Goal: Transaction & Acquisition: Book appointment/travel/reservation

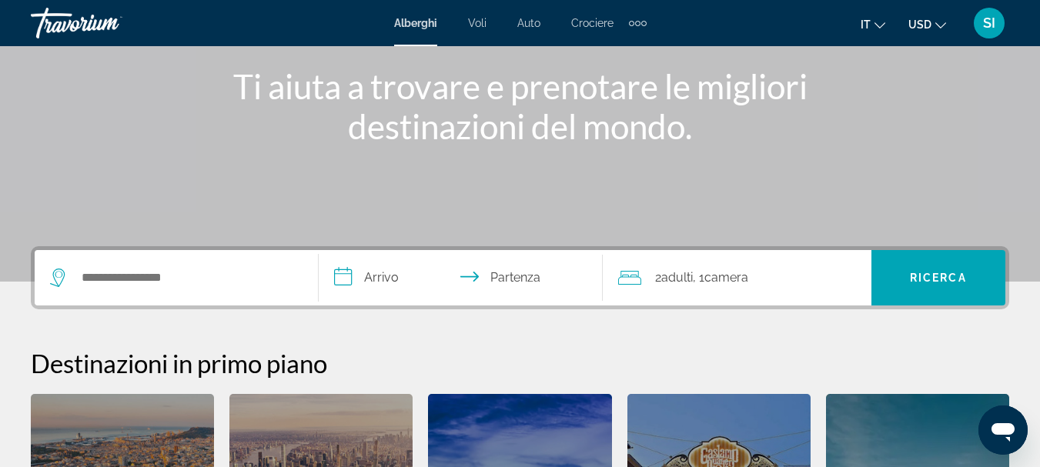
scroll to position [231, 0]
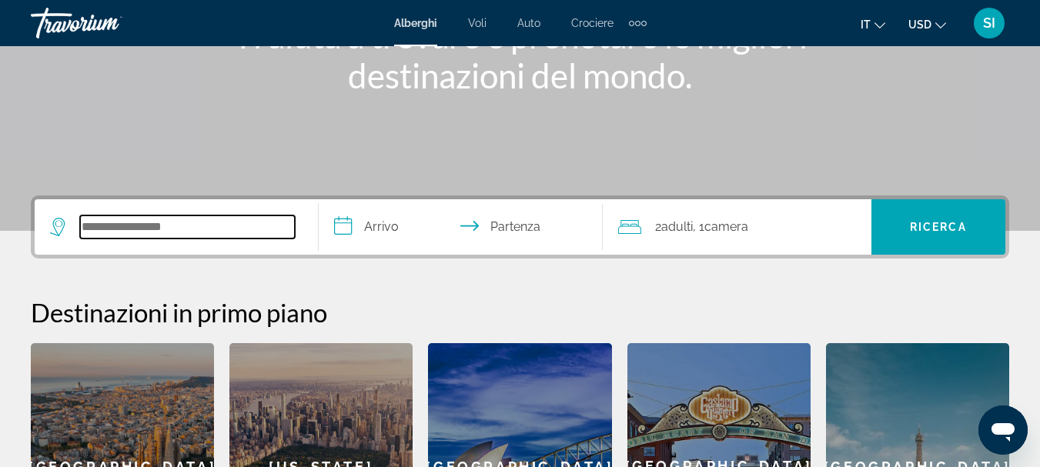
click at [126, 231] on input "Search widget" at bounding box center [187, 227] width 215 height 23
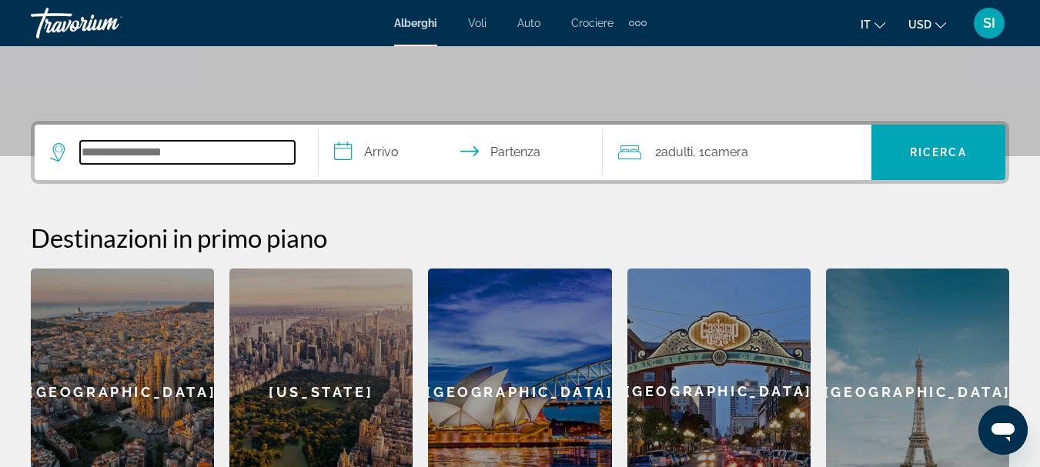
scroll to position [377, 0]
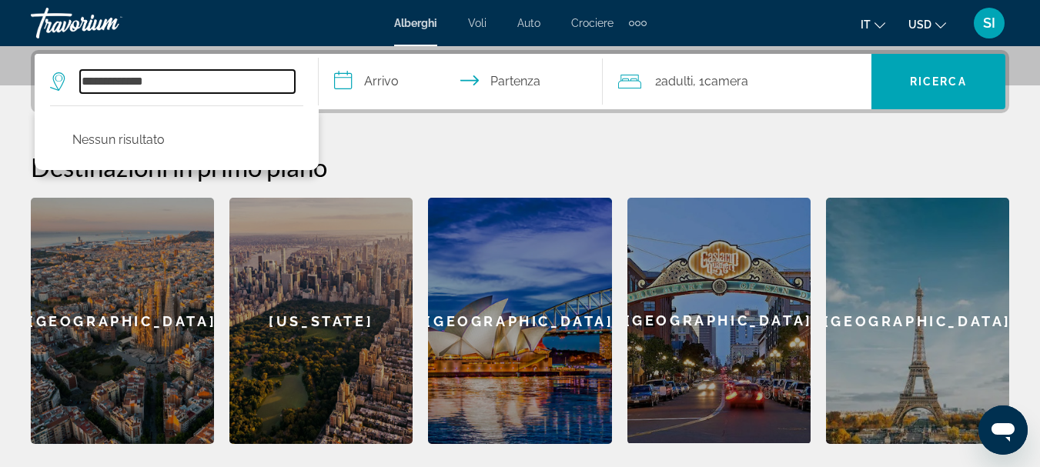
click at [191, 79] on input "**********" at bounding box center [187, 81] width 215 height 23
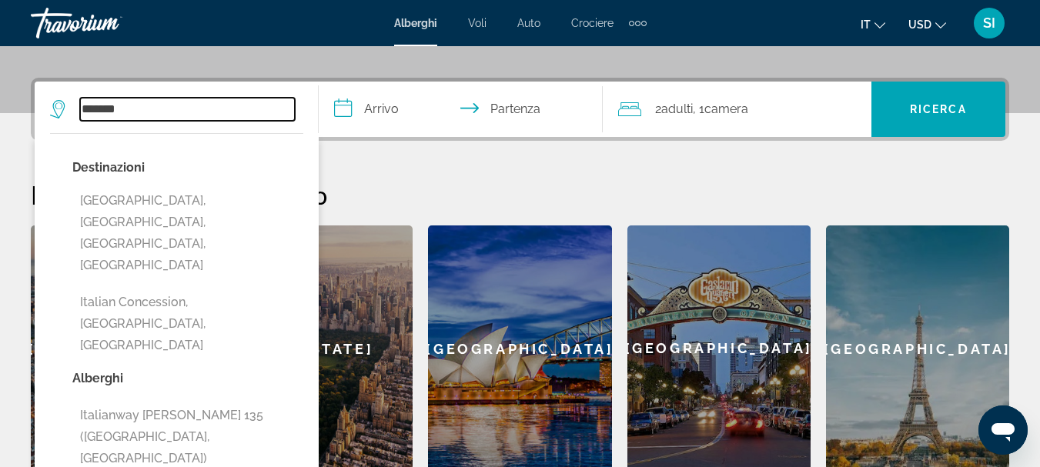
scroll to position [196, 0]
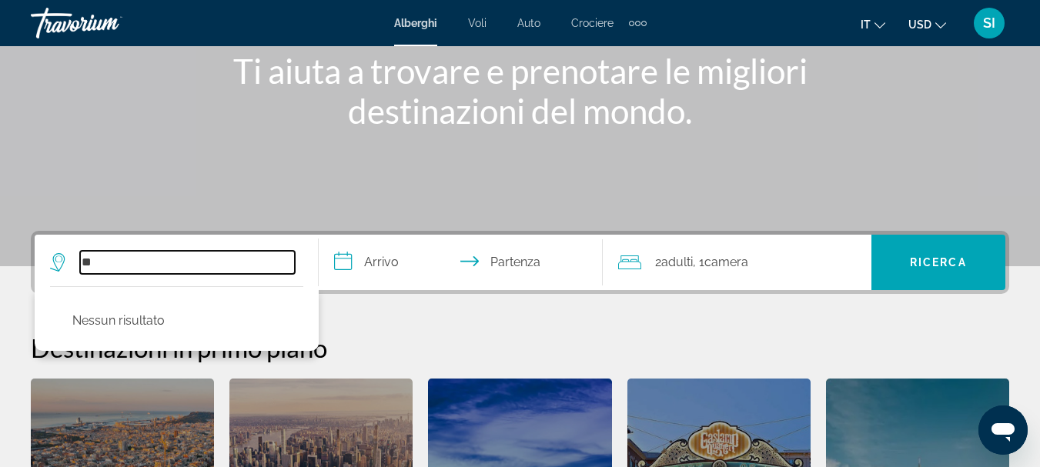
type input "*"
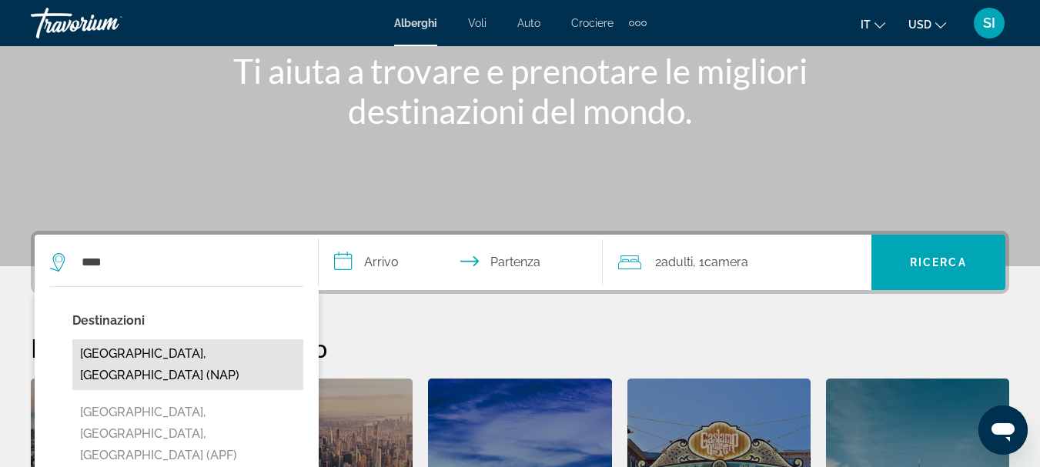
click at [169, 360] on button "[GEOGRAPHIC_DATA], [GEOGRAPHIC_DATA] (NAP)" at bounding box center [187, 365] width 231 height 51
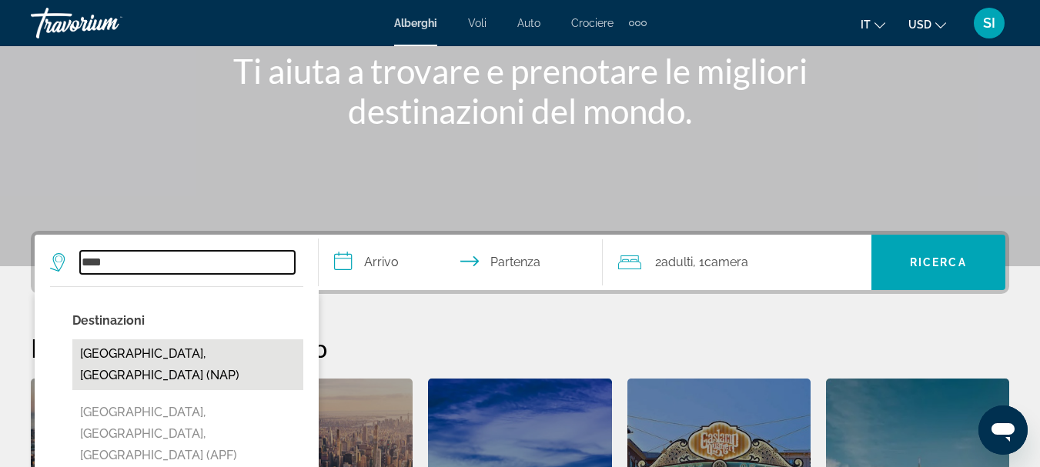
type input "**********"
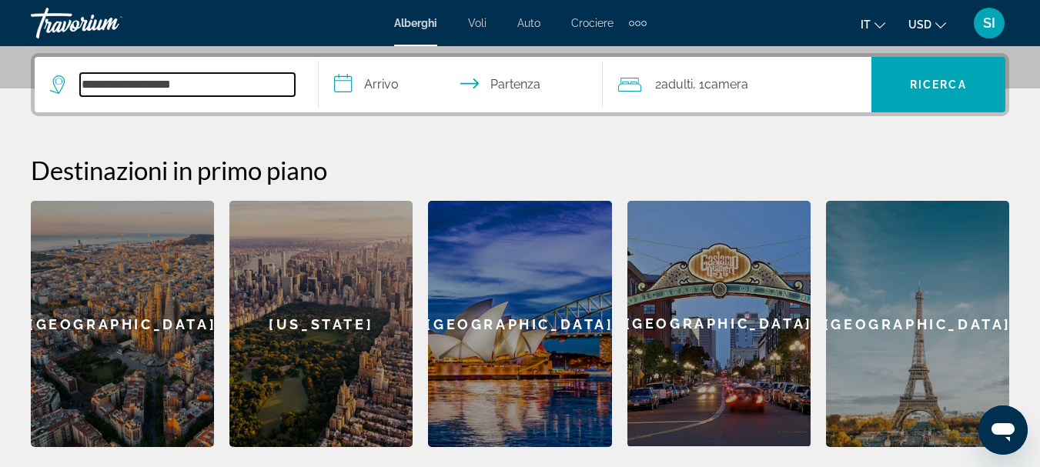
scroll to position [377, 0]
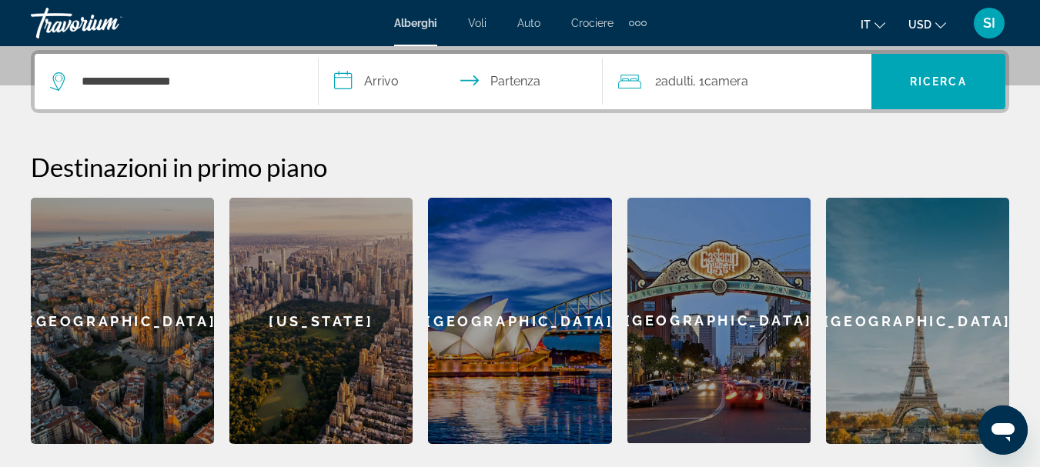
click at [398, 82] on input "**********" at bounding box center [464, 84] width 290 height 60
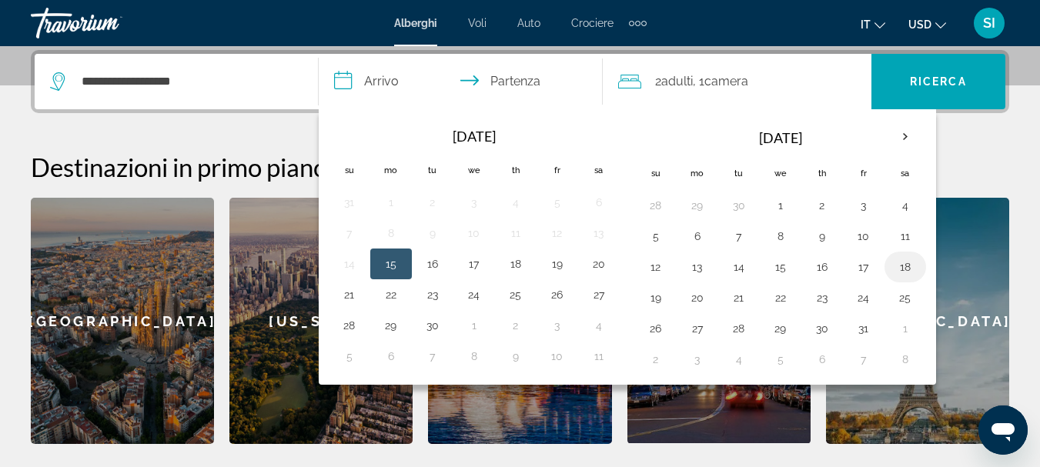
click at [902, 270] on button "18" at bounding box center [905, 267] width 25 height 22
click at [652, 306] on button "19" at bounding box center [656, 298] width 25 height 22
type input "**********"
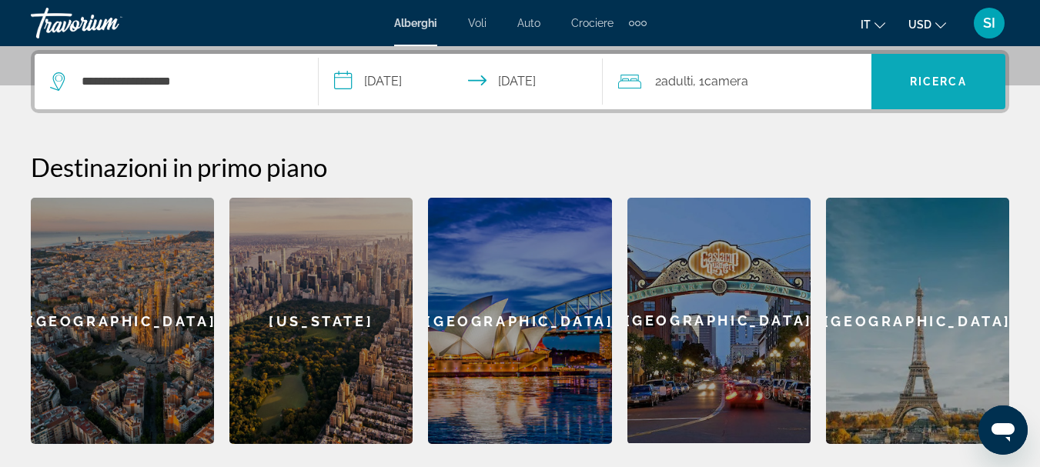
click at [945, 80] on span "Ricerca" at bounding box center [938, 81] width 57 height 12
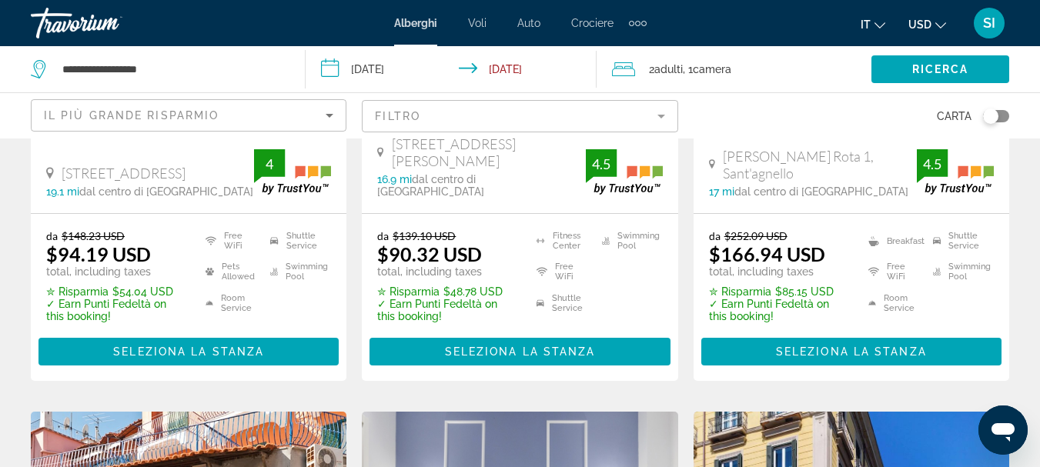
scroll to position [924, 0]
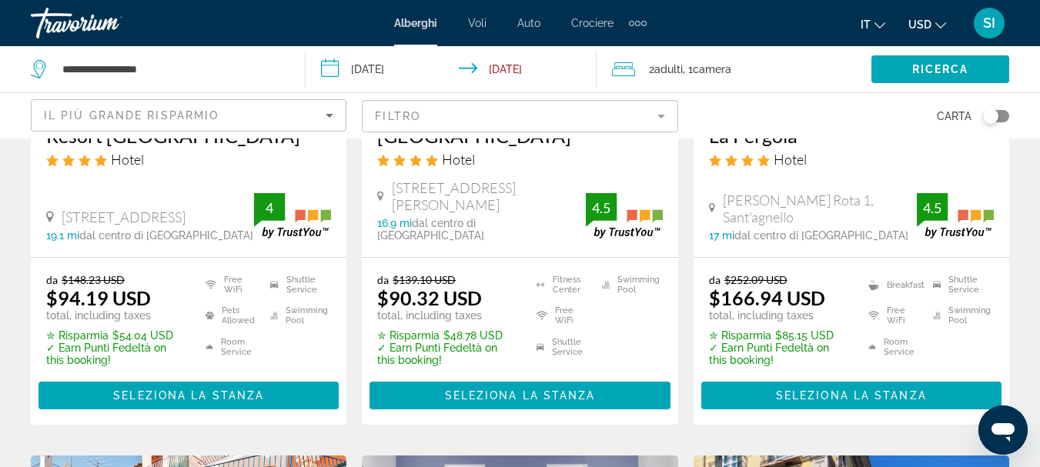
click at [328, 122] on icon "Sort by" at bounding box center [329, 115] width 18 height 18
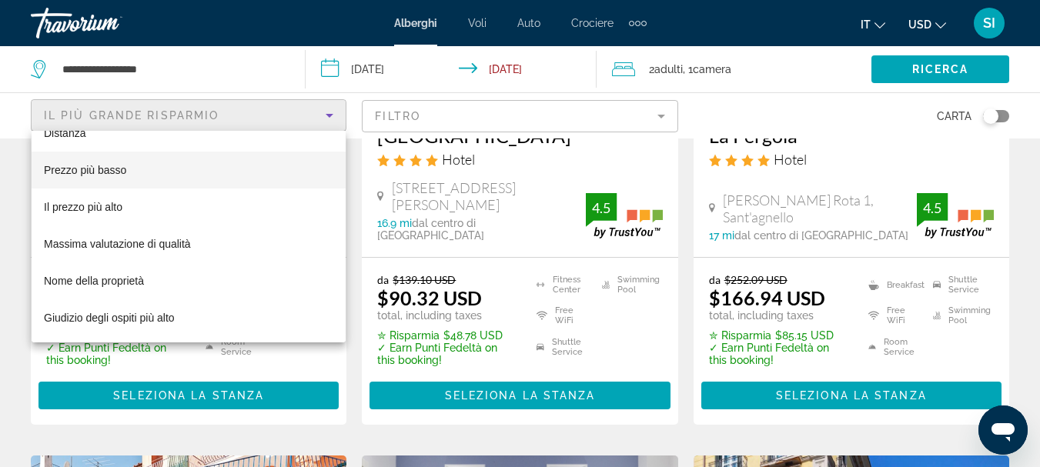
scroll to position [0, 0]
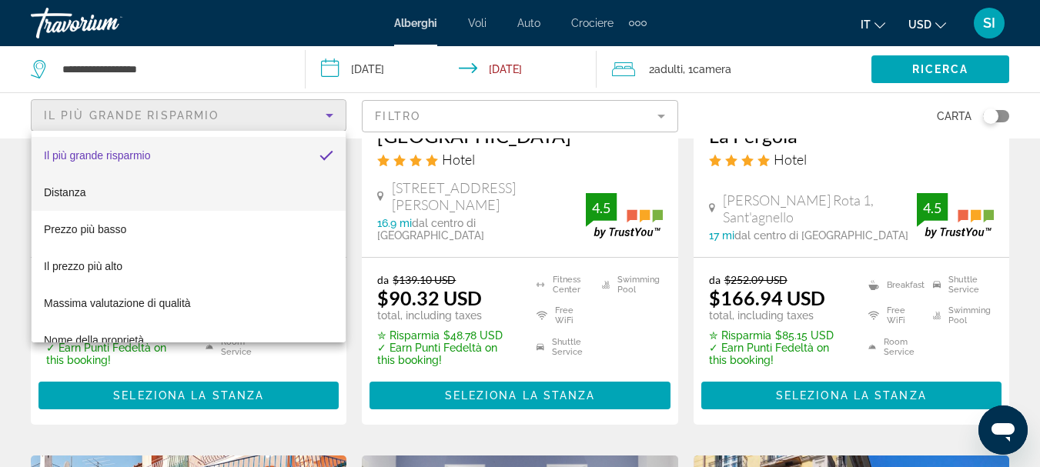
click at [255, 198] on mat-option "Distanza" at bounding box center [189, 192] width 314 height 37
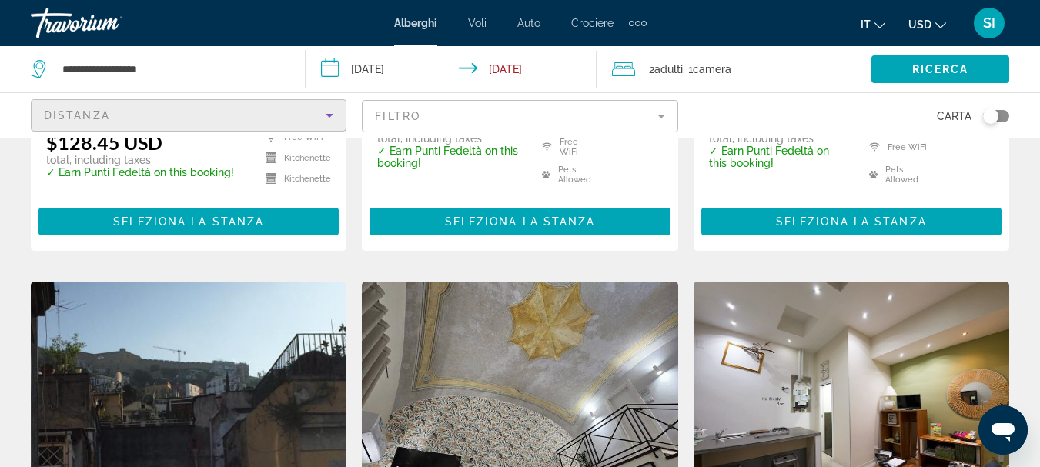
scroll to position [1155, 0]
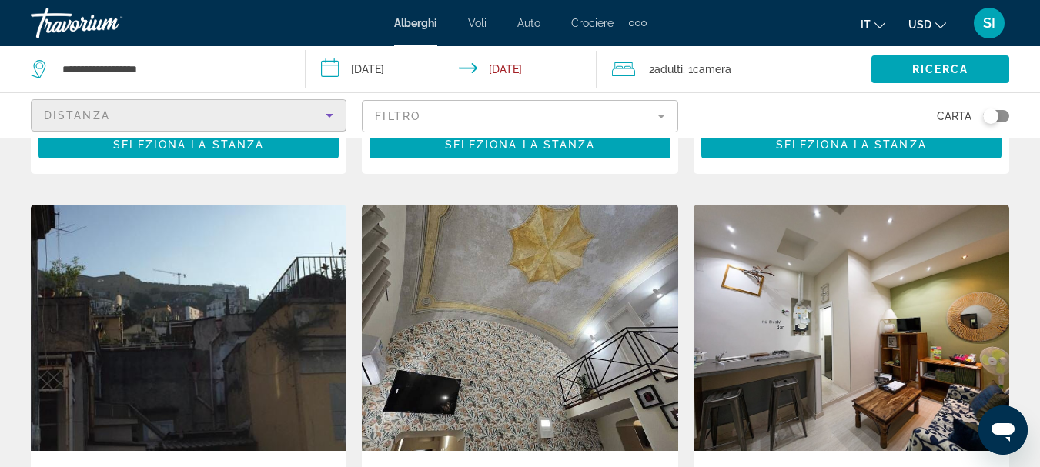
click at [652, 119] on mat-form-field "Filtro" at bounding box center [520, 116] width 316 height 32
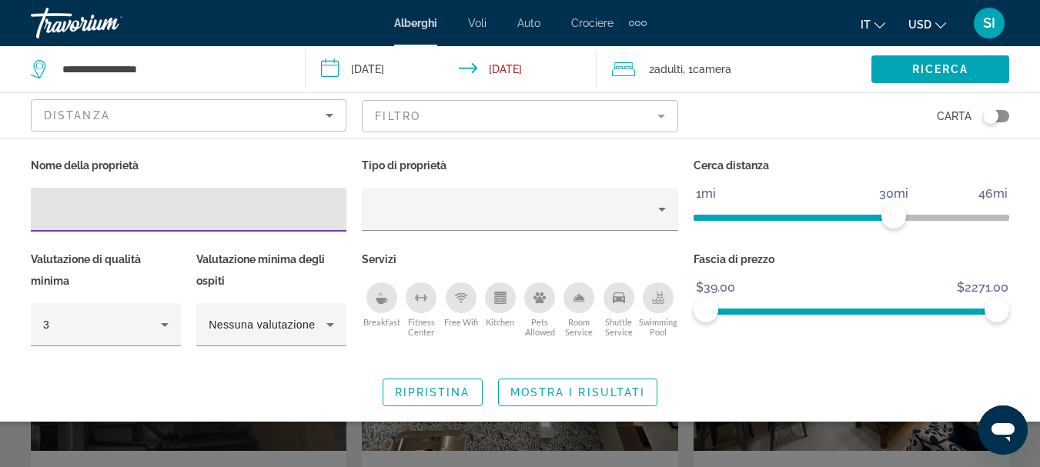
click at [289, 201] on input "Hotel Filters" at bounding box center [188, 210] width 291 height 18
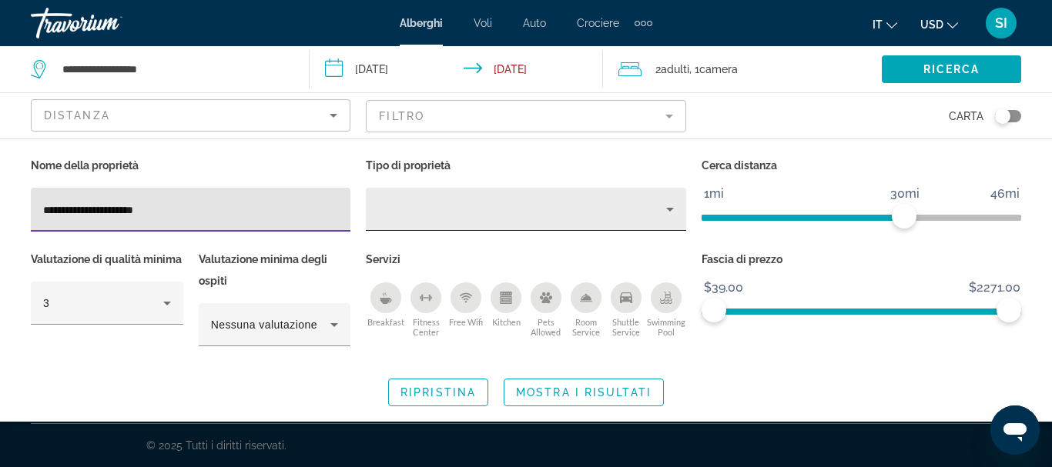
type input "**********"
click at [466, 207] on div "Property type" at bounding box center [521, 209] width 287 height 18
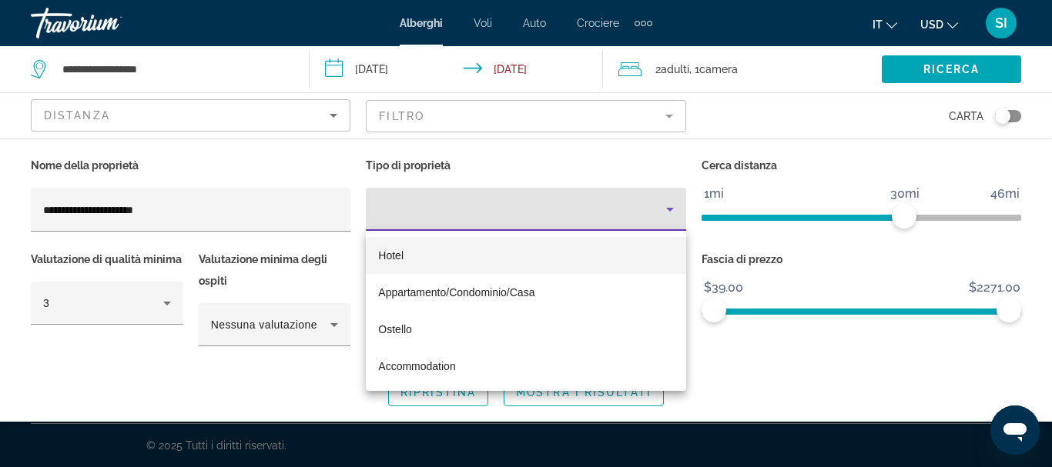
click at [467, 263] on mat-option "Hotel" at bounding box center [526, 255] width 320 height 37
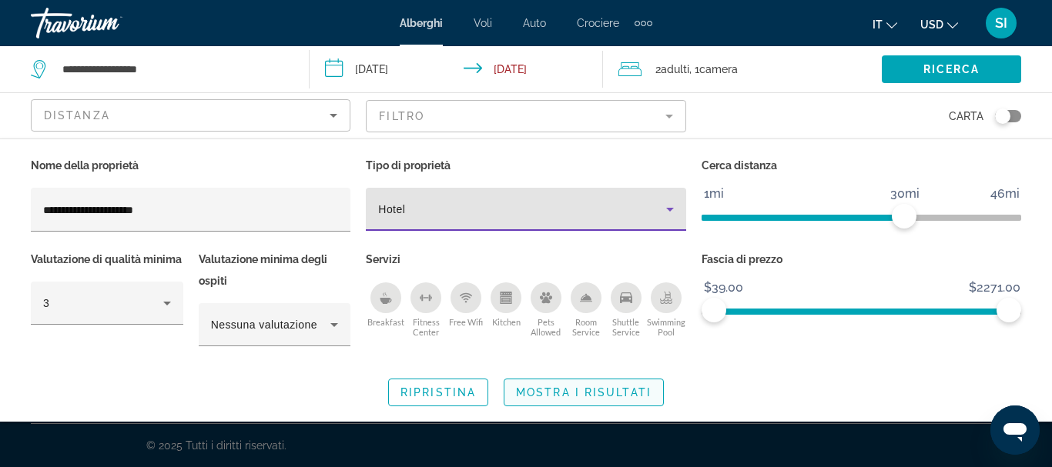
click at [584, 391] on span "Mostra i risultati" at bounding box center [584, 393] width 136 height 12
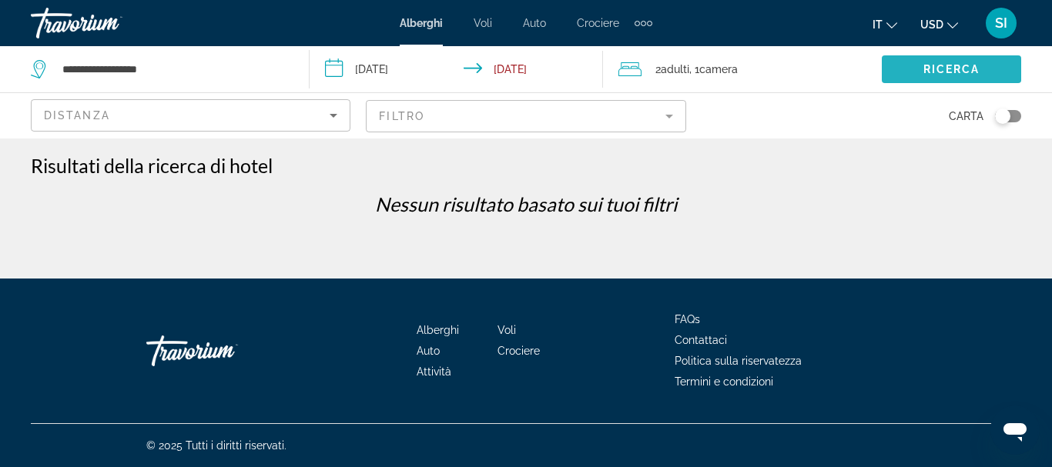
click at [930, 65] on span "Ricerca" at bounding box center [951, 69] width 57 height 12
click at [916, 75] on span "Search widget" at bounding box center [951, 69] width 139 height 37
click at [950, 31] on button "USD USD ($) MXN (Mex$) CAD (Can$) GBP (£) EUR (€) AUD (A$) NZD (NZ$) CNY (CN¥)" at bounding box center [939, 24] width 38 height 22
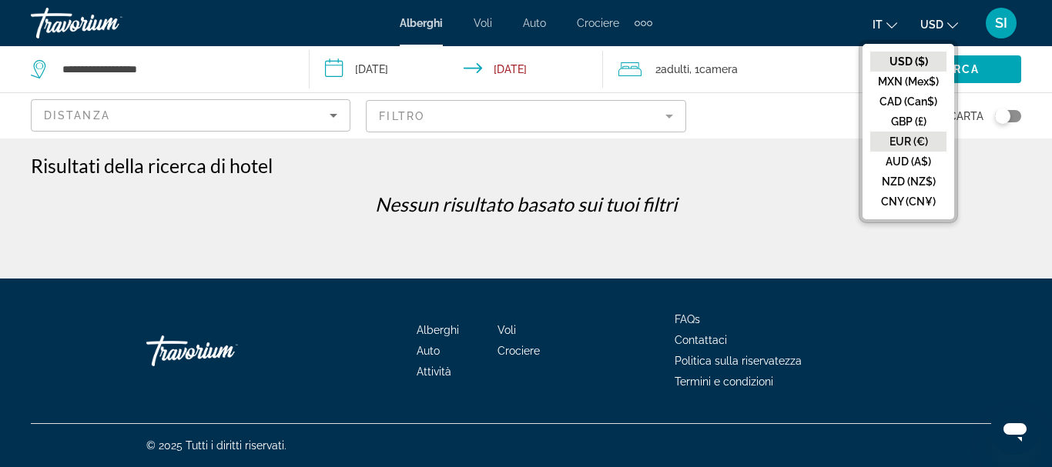
click at [910, 139] on button "EUR (€)" at bounding box center [908, 142] width 76 height 20
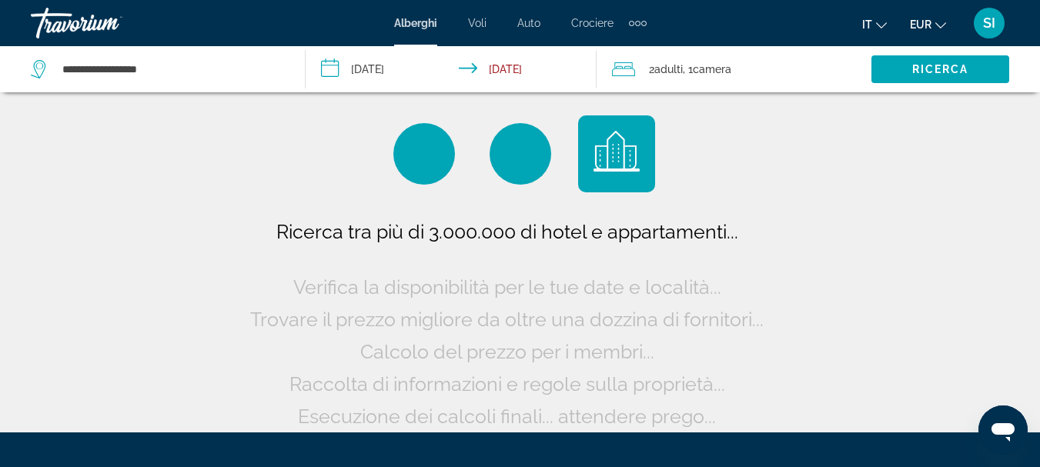
click at [419, 28] on span "Alberghi" at bounding box center [415, 23] width 43 height 12
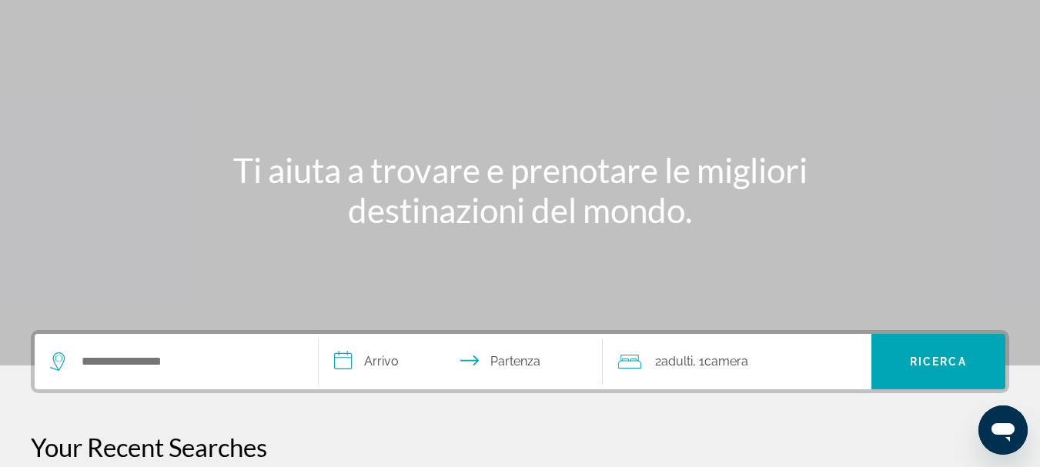
scroll to position [231, 0]
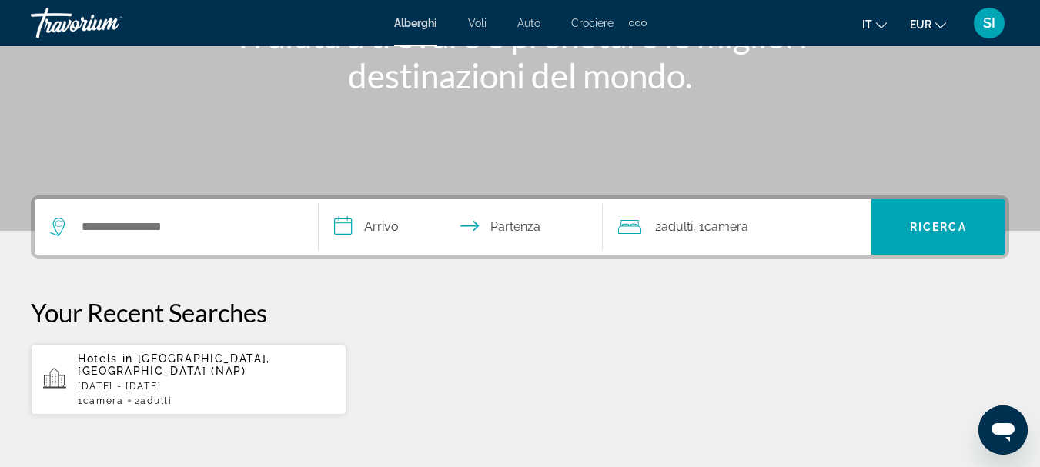
click at [206, 381] on p "Sat, 18 Oct - Sun, 19 Oct" at bounding box center [206, 386] width 256 height 11
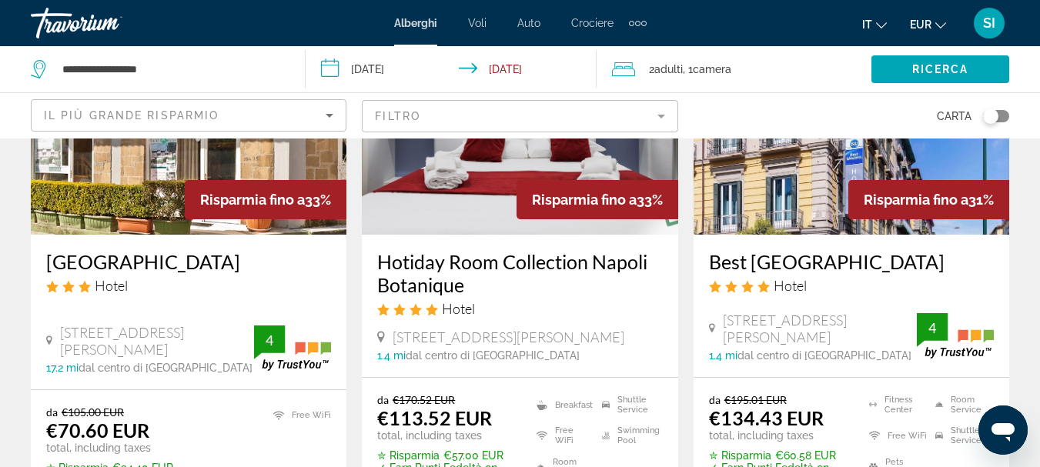
scroll to position [1463, 0]
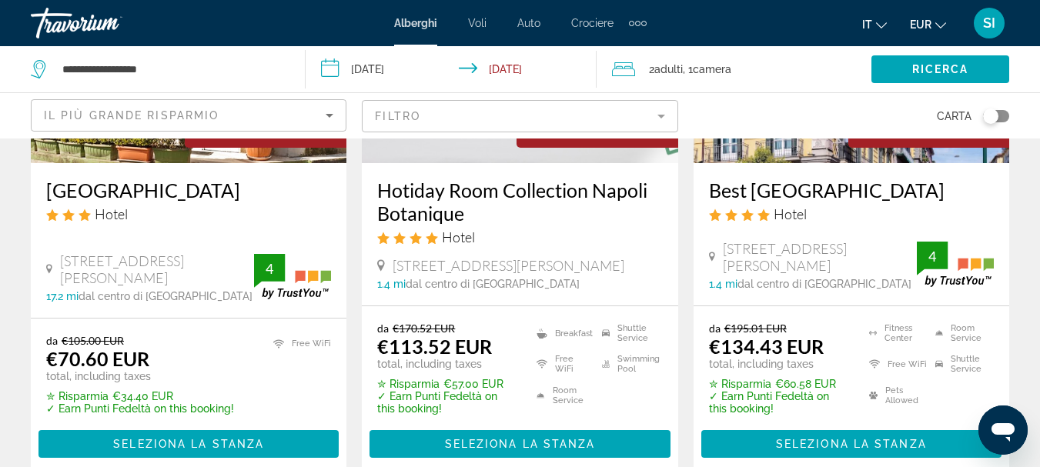
click at [641, 25] on div "Extra navigation items" at bounding box center [638, 23] width 18 height 23
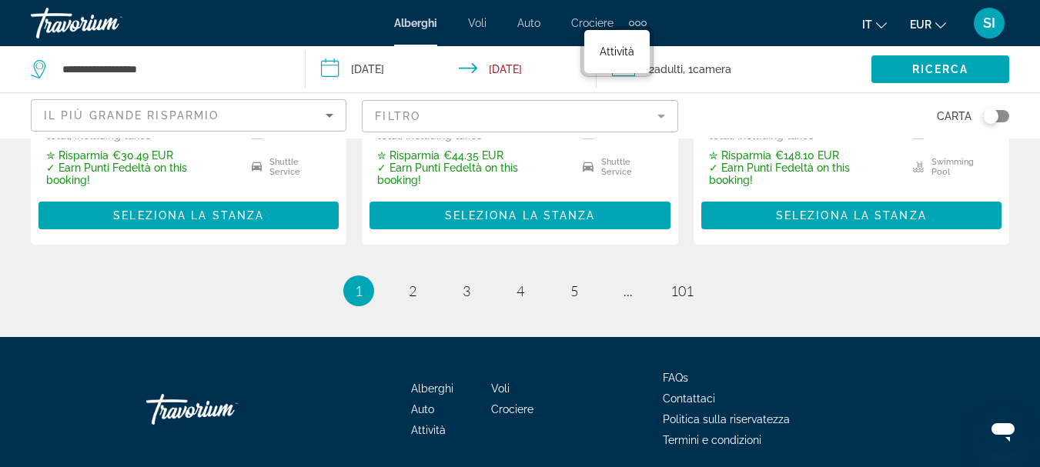
scroll to position [2305, 0]
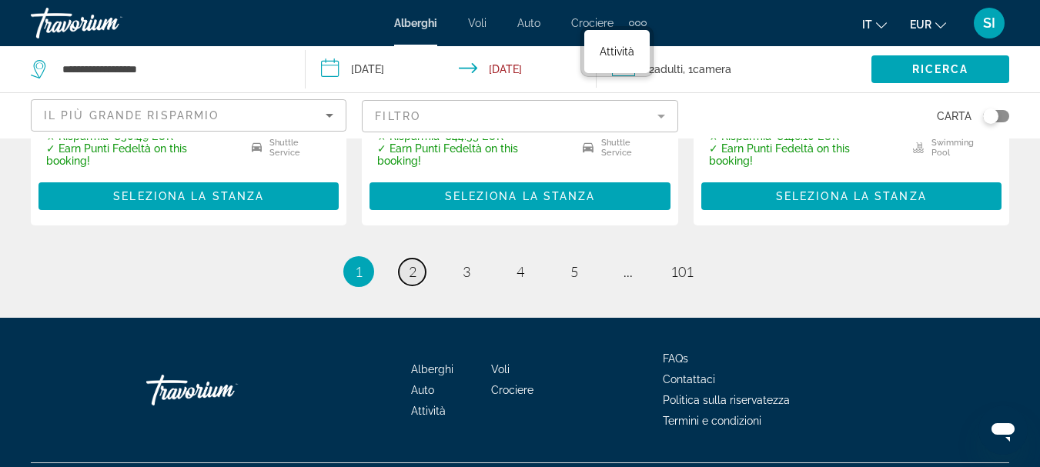
click at [414, 263] on span "2" at bounding box center [413, 271] width 8 height 17
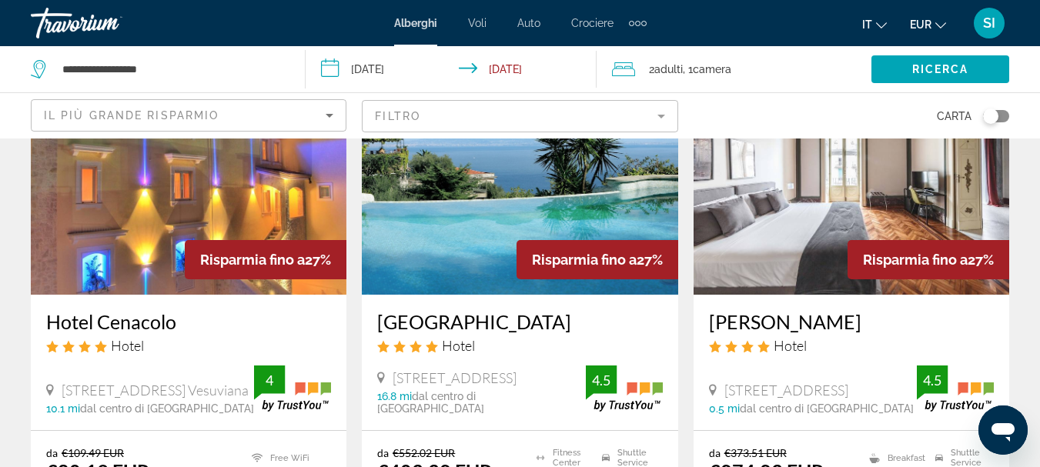
scroll to position [847, 0]
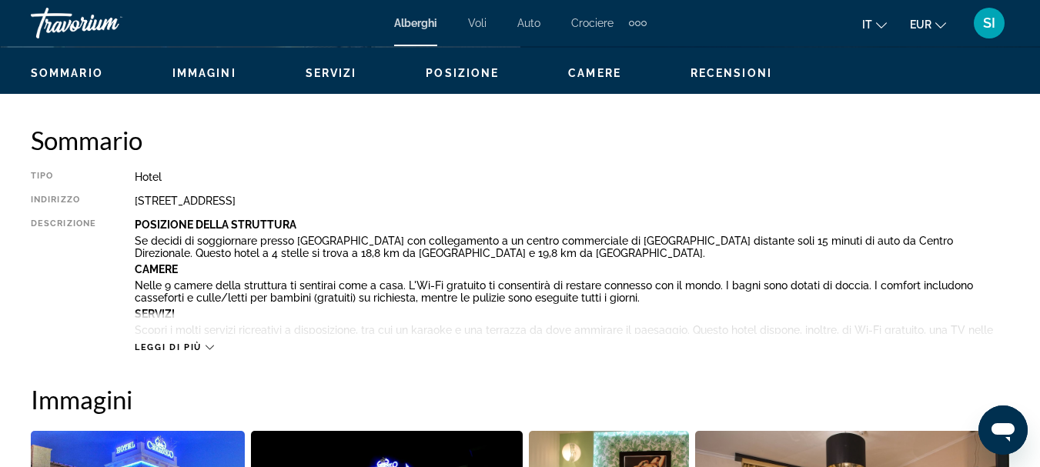
scroll to position [693, 0]
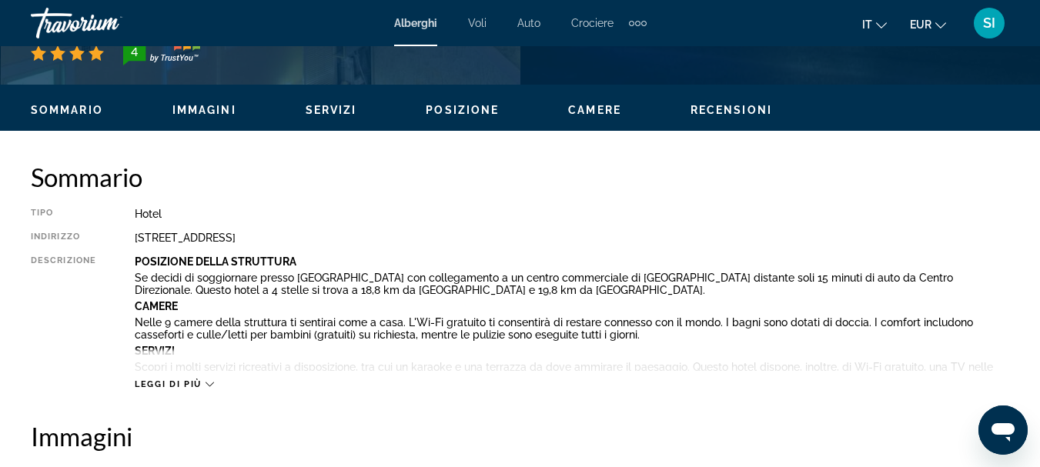
drag, startPoint x: 136, startPoint y: 236, endPoint x: 236, endPoint y: 238, distance: 100.1
click at [236, 238] on div "Via Del Cenacolo 20, Somma Vesuviana 80049, Italy" at bounding box center [572, 238] width 875 height 12
copy div "Via Del Cenacolo 20"
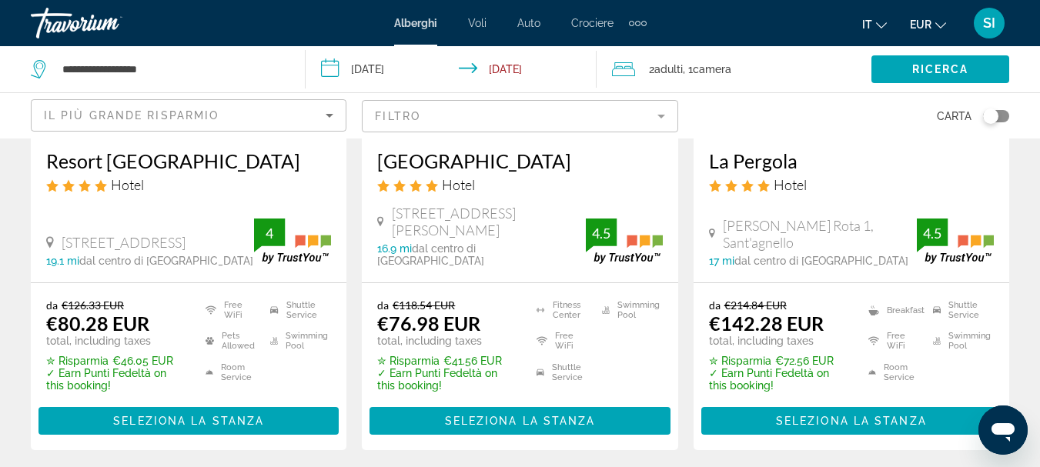
scroll to position [924, 0]
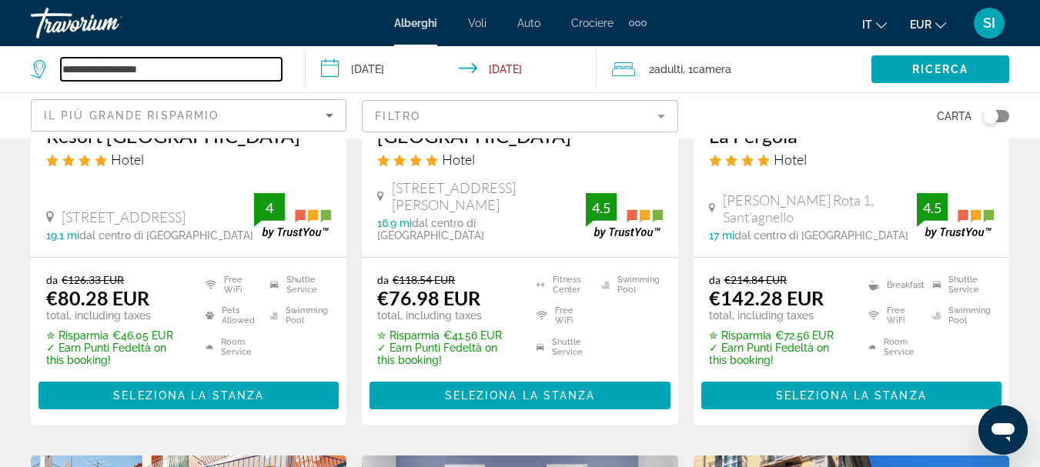
click at [188, 68] on input "**********" at bounding box center [171, 69] width 221 height 23
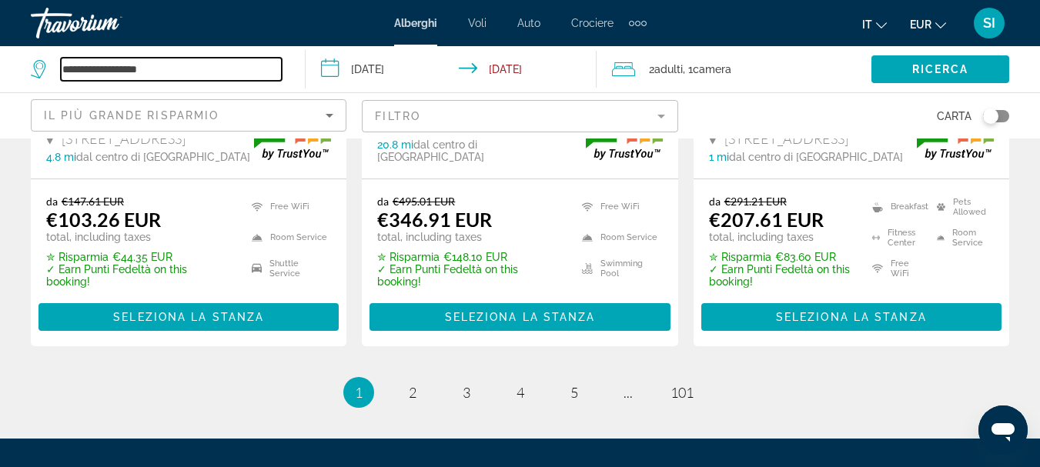
scroll to position [2233, 0]
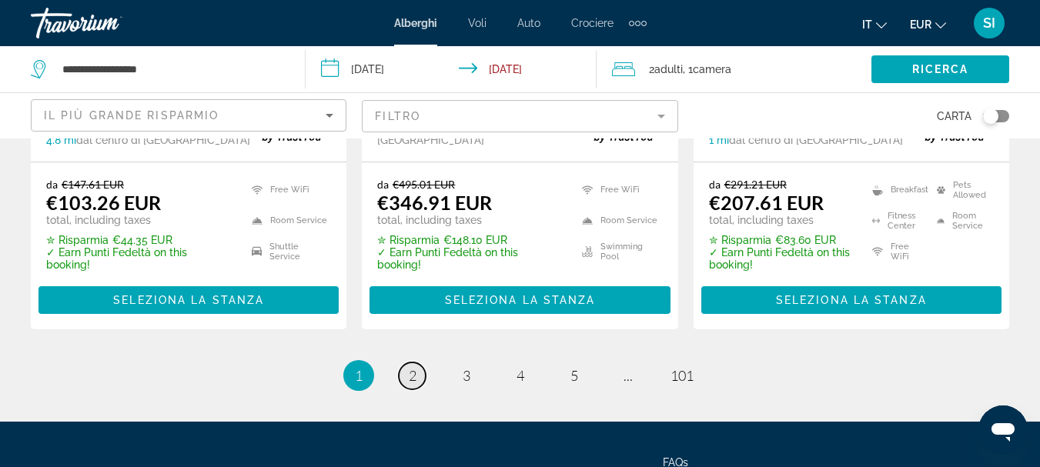
click at [417, 363] on link "page 2" at bounding box center [412, 376] width 27 height 27
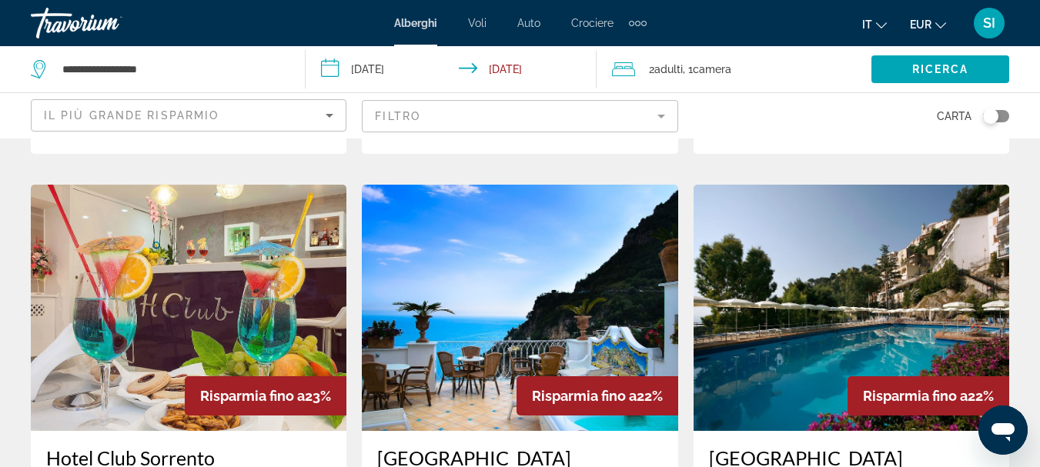
scroll to position [1848, 0]
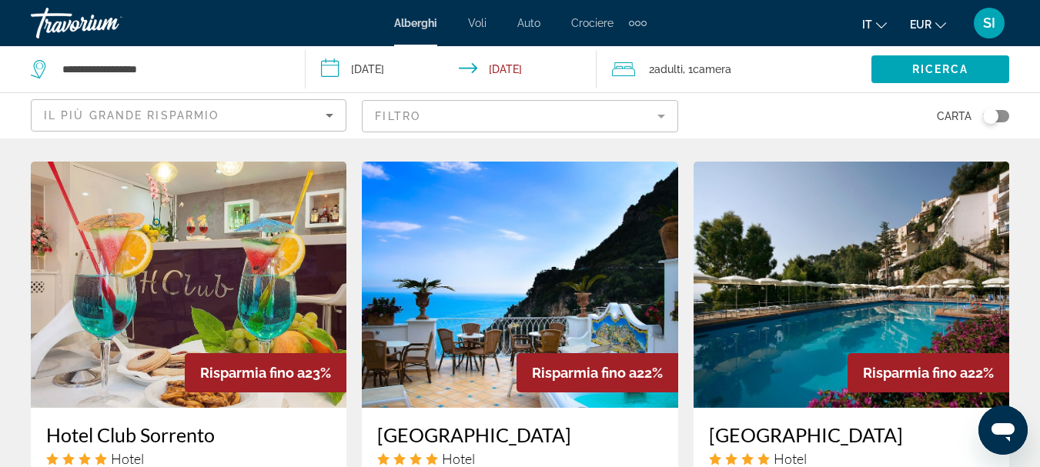
click at [518, 262] on img "Main content" at bounding box center [520, 285] width 316 height 246
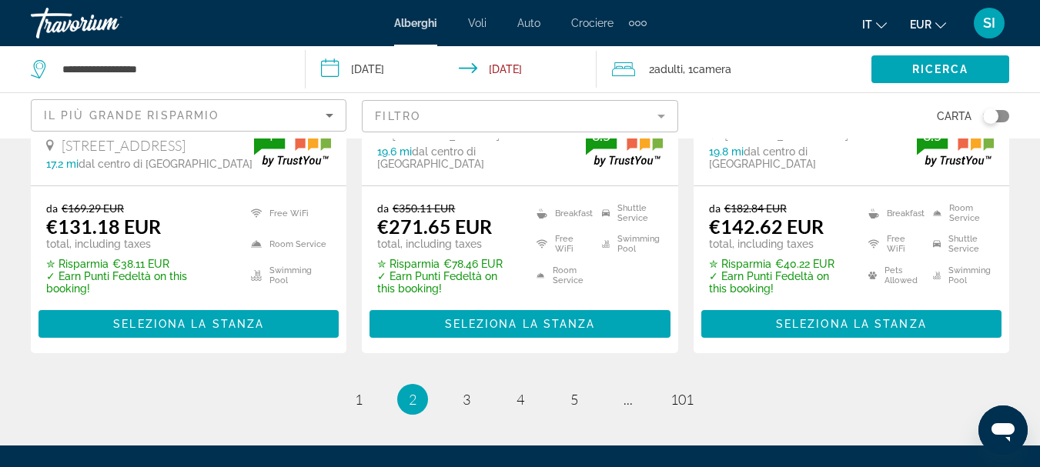
scroll to position [2233, 0]
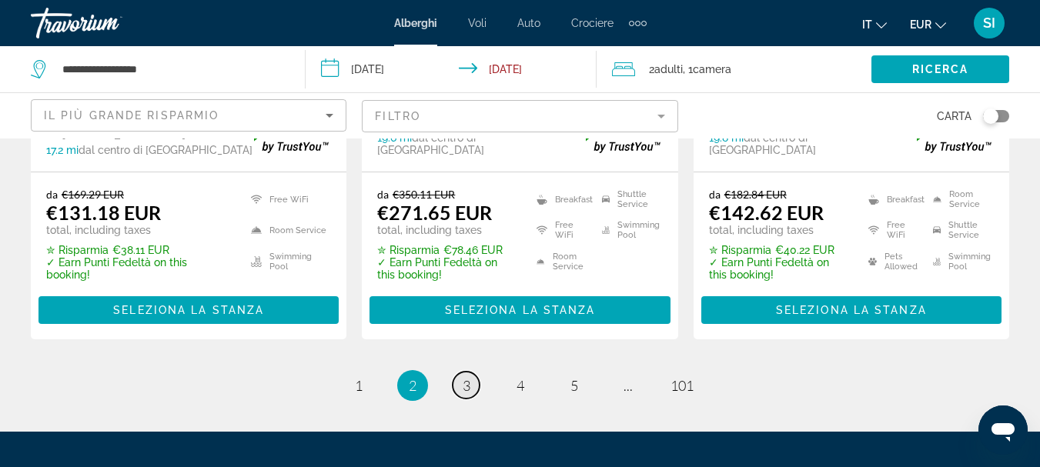
click at [467, 377] on span "3" at bounding box center [467, 385] width 8 height 17
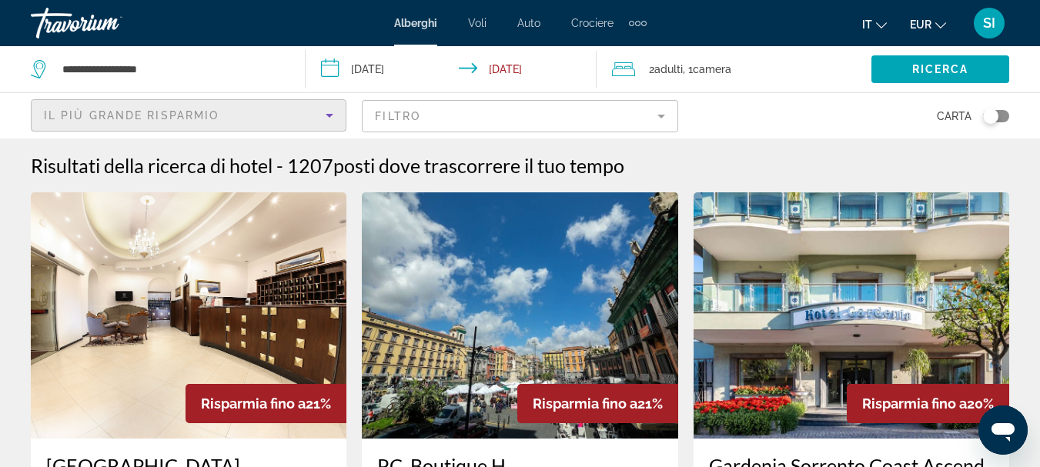
click at [333, 116] on icon "Sort by" at bounding box center [329, 115] width 18 height 18
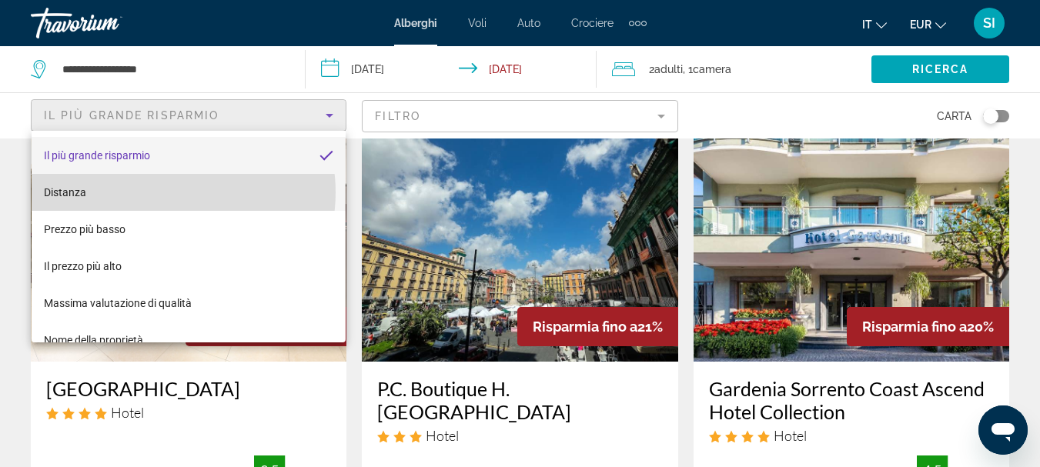
click at [170, 193] on mat-option "Distanza" at bounding box center [189, 192] width 314 height 37
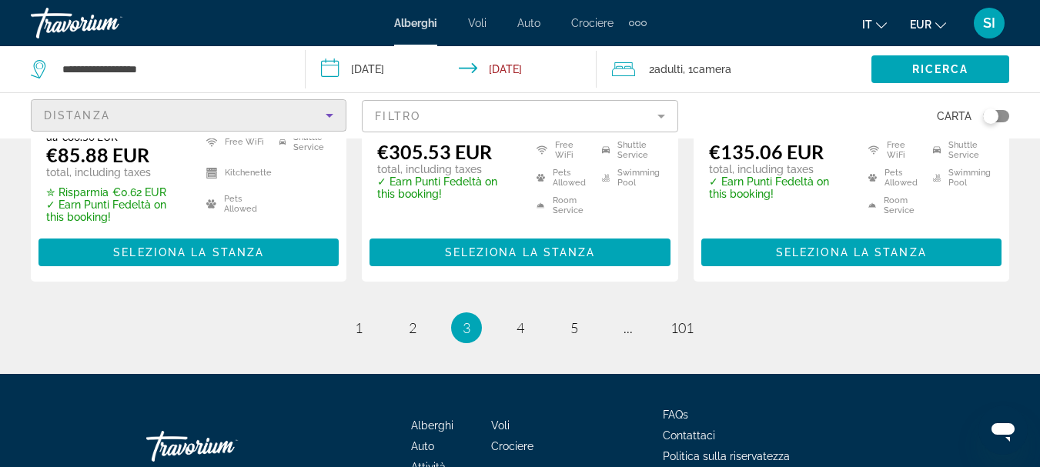
scroll to position [2233, 0]
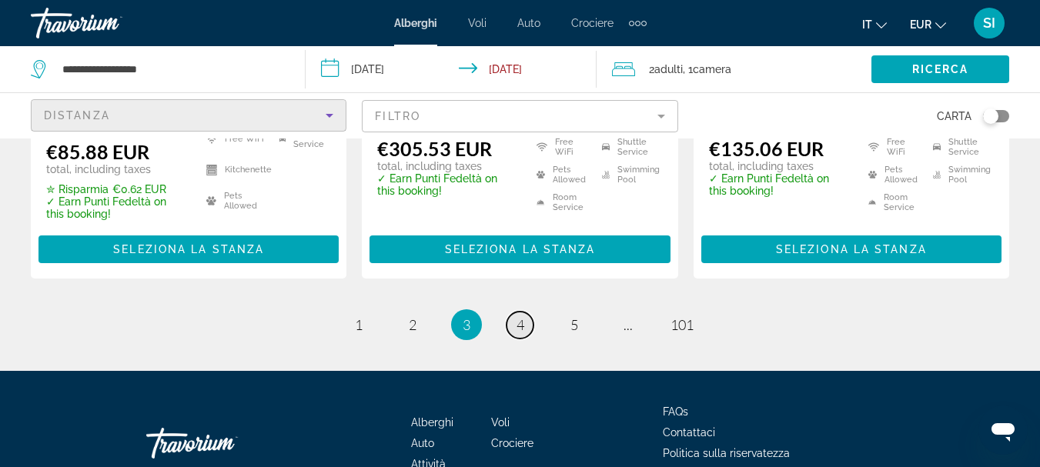
click at [519, 317] on span "4" at bounding box center [521, 325] width 8 height 17
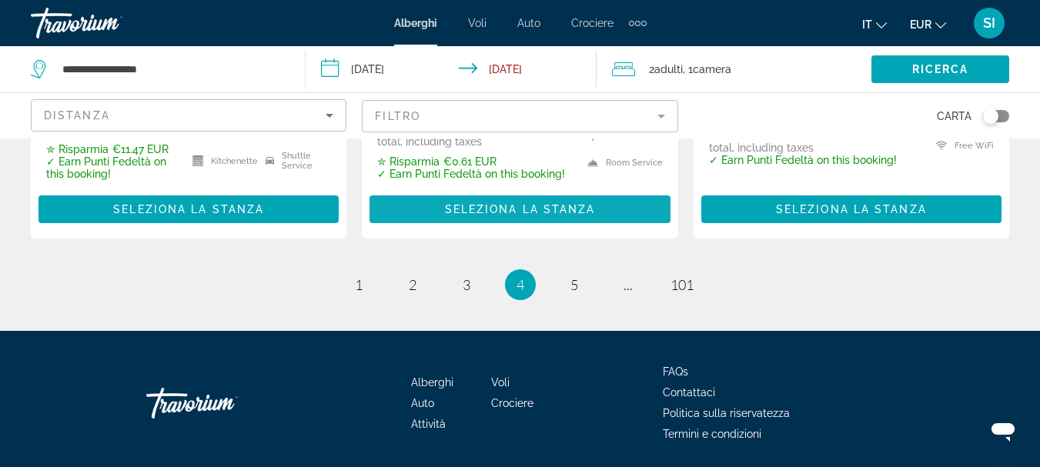
scroll to position [2289, 0]
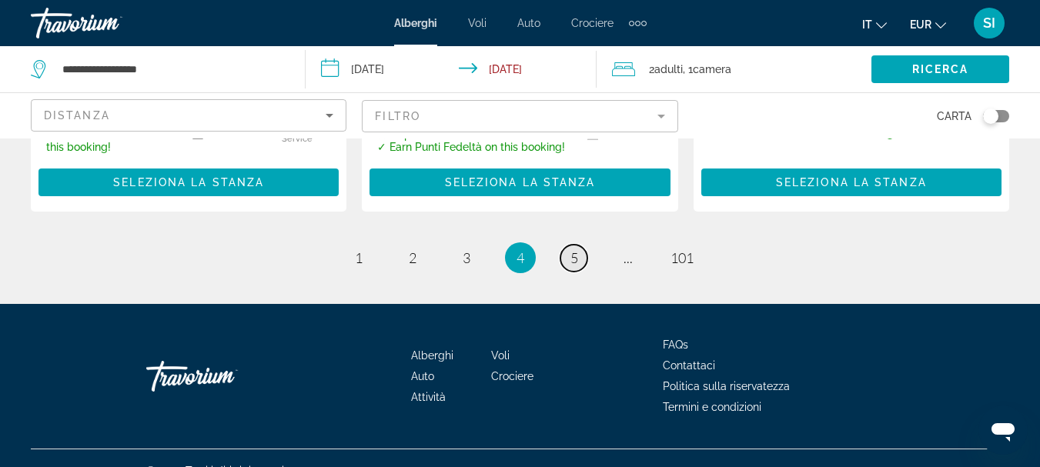
click at [576, 250] on span "5" at bounding box center [575, 258] width 8 height 17
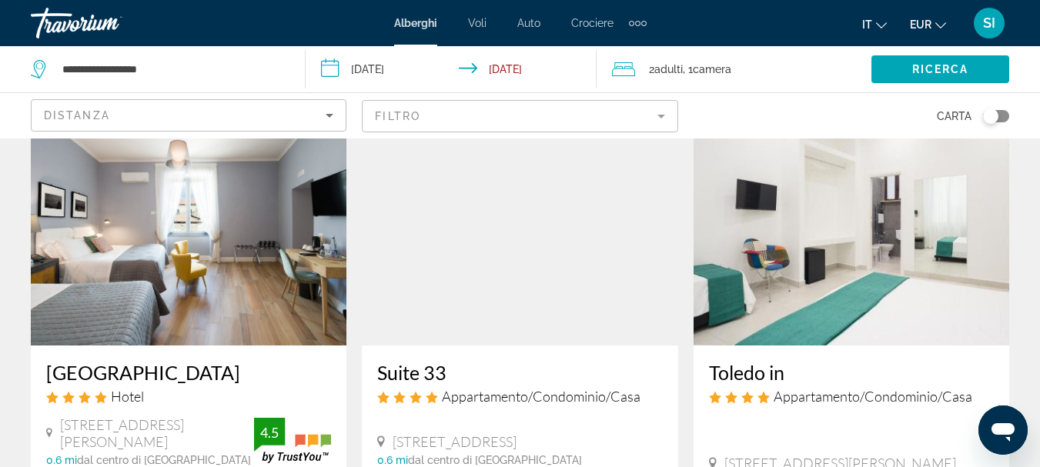
scroll to position [770, 0]
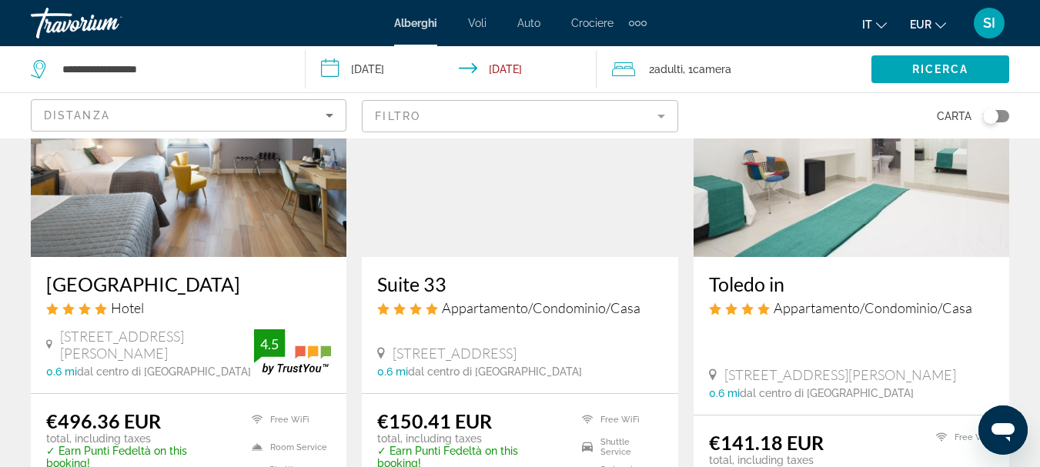
drag, startPoint x: 394, startPoint y: 318, endPoint x: 526, endPoint y: 324, distance: 132.6
click at [517, 345] on span "Viale Michelangelo 33, Naples" at bounding box center [455, 353] width 124 height 17
copy span "Viale Michelangelo 33,"
click at [591, 345] on div "Viale Michelangelo 33, Naples 0.6 mi dal centro di Naples dall'hotel" at bounding box center [519, 361] width 285 height 33
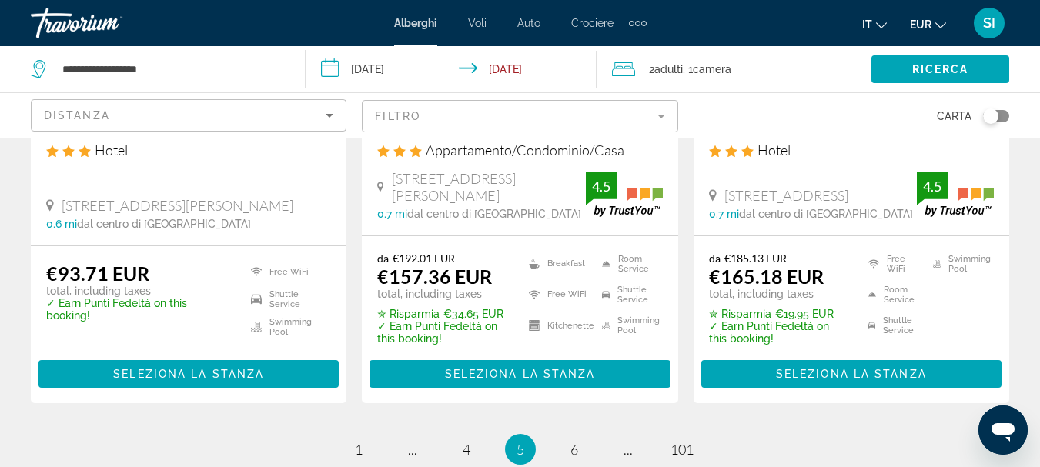
scroll to position [2156, 0]
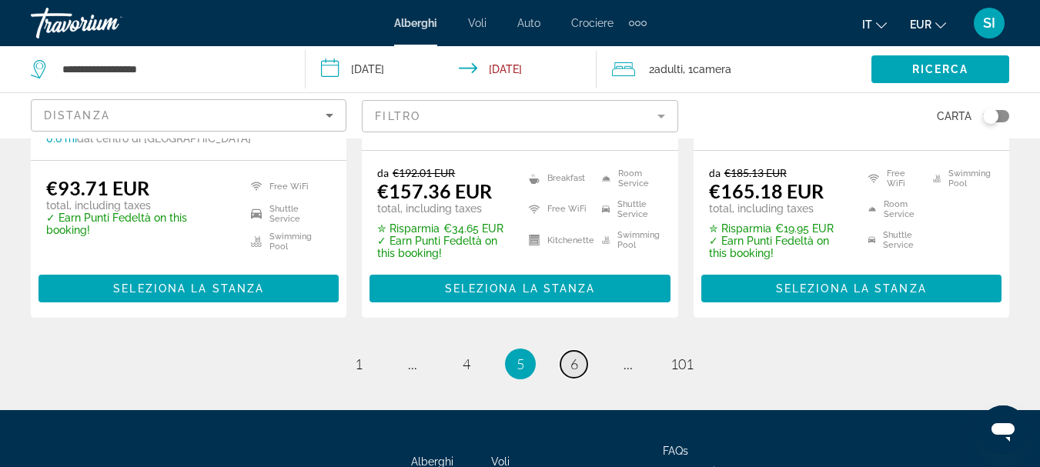
click at [578, 351] on link "page 6" at bounding box center [574, 364] width 27 height 27
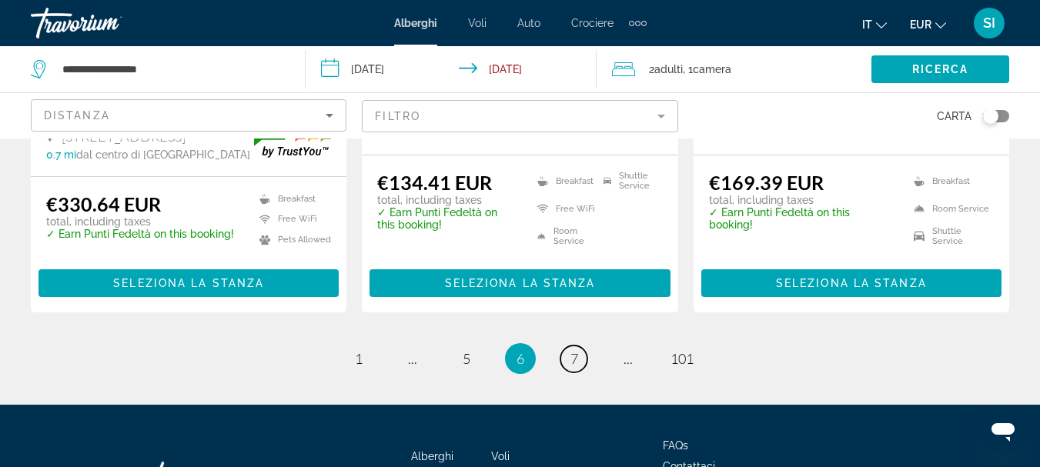
scroll to position [2269, 0]
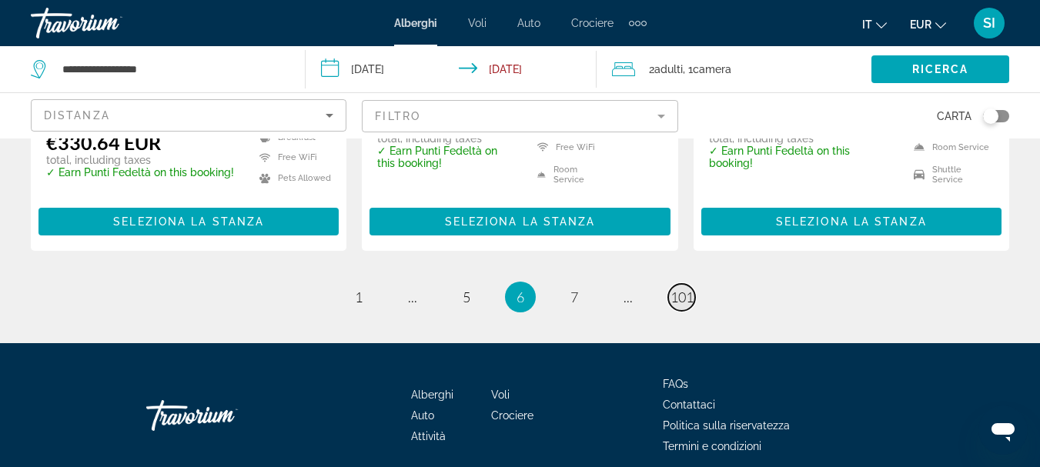
click at [679, 289] on span "101" at bounding box center [682, 297] width 23 height 17
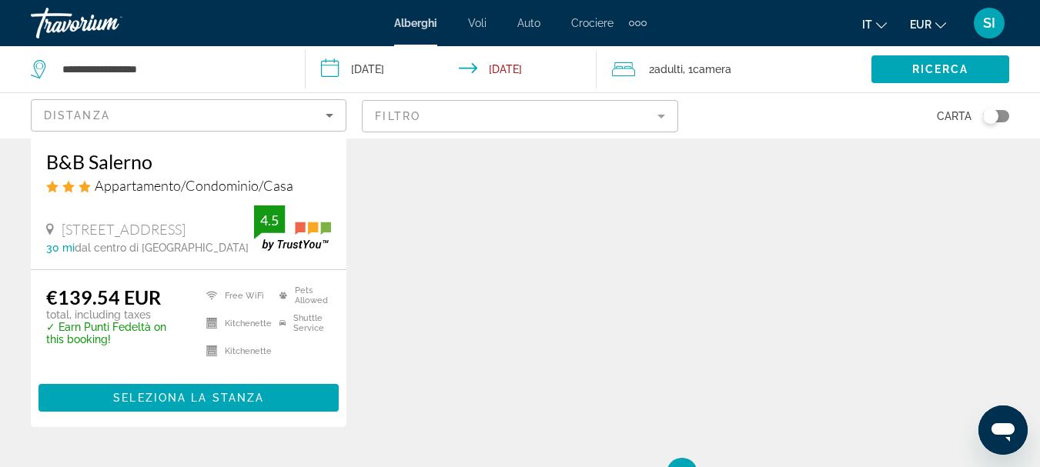
scroll to position [1617, 0]
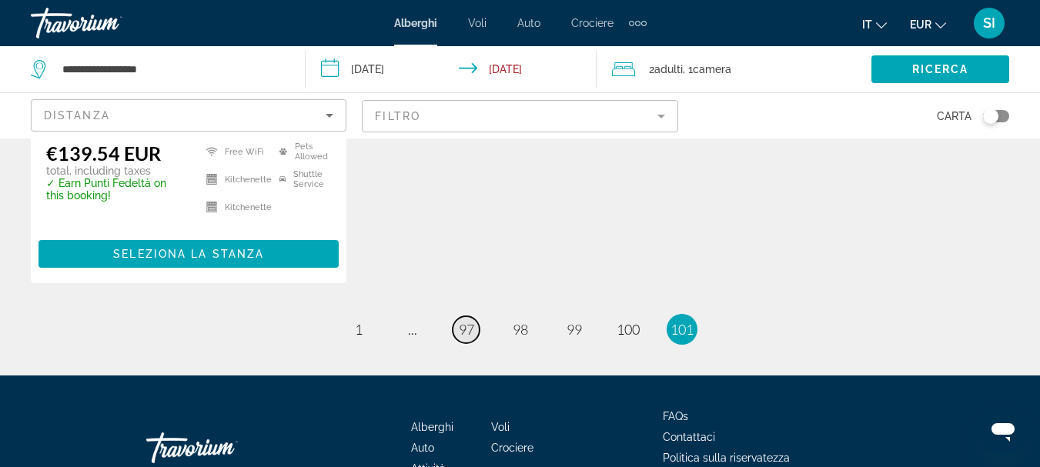
click at [461, 321] on span "97" at bounding box center [466, 329] width 15 height 17
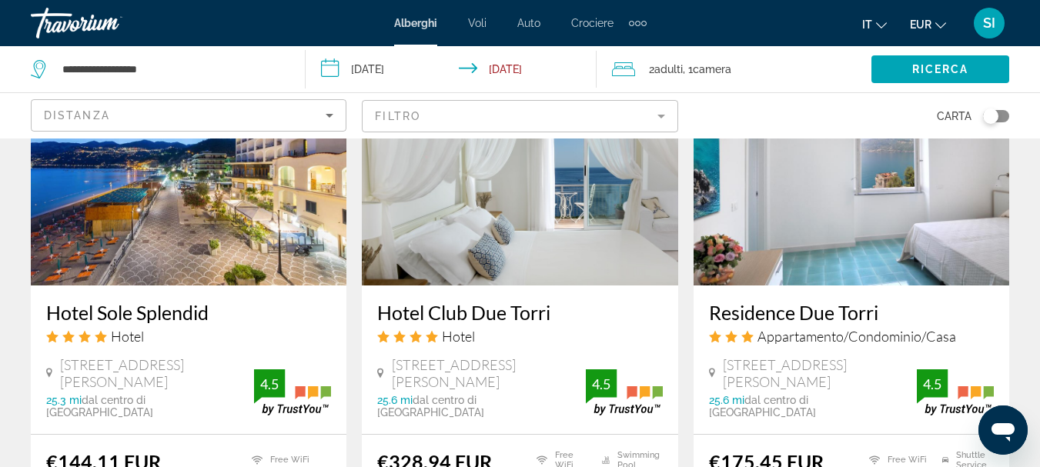
scroll to position [2079, 0]
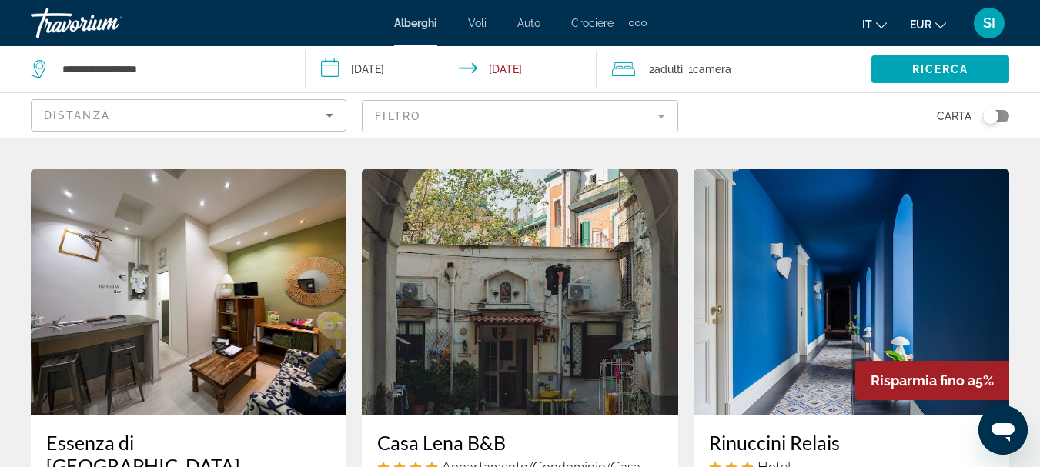
scroll to position [1771, 0]
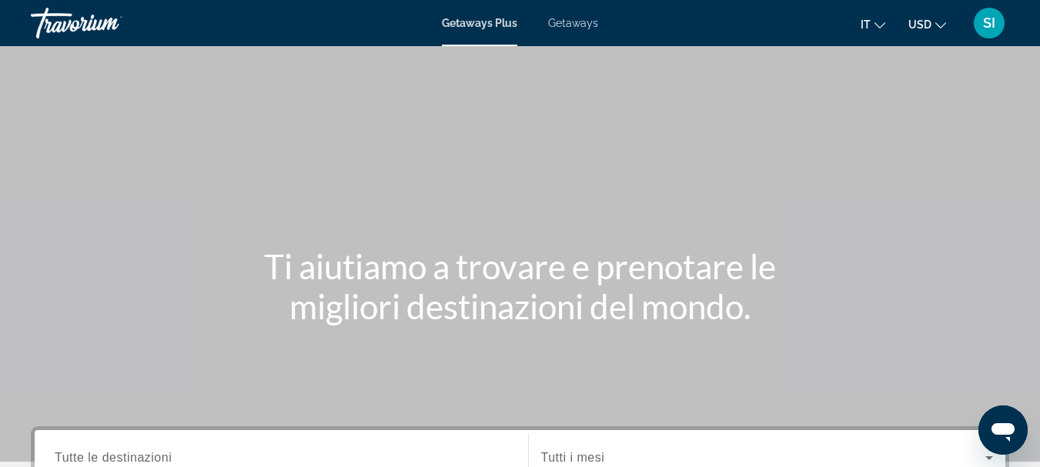
click at [560, 27] on span "Getaways" at bounding box center [573, 23] width 50 height 12
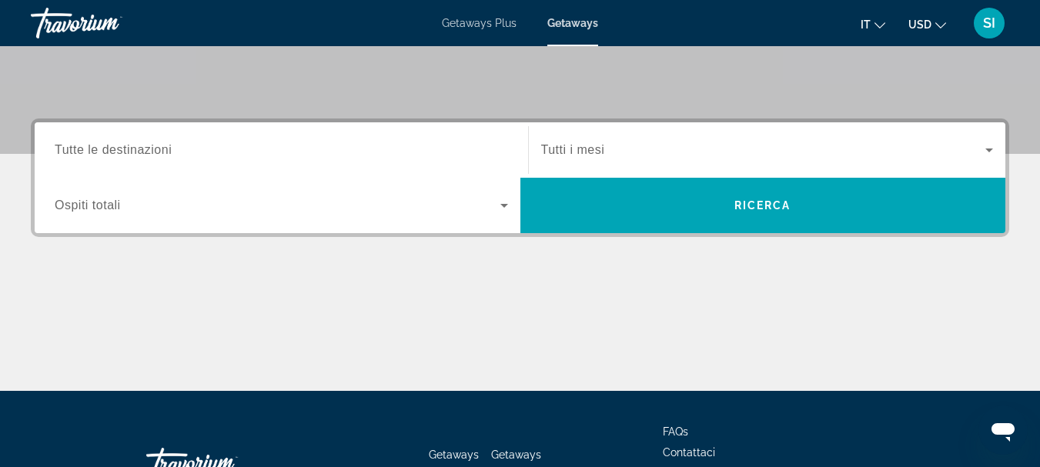
click at [138, 154] on span "Tutte le destinazioni" at bounding box center [113, 149] width 117 height 13
click at [138, 154] on input "Destination Tutte le destinazioni" at bounding box center [282, 151] width 454 height 18
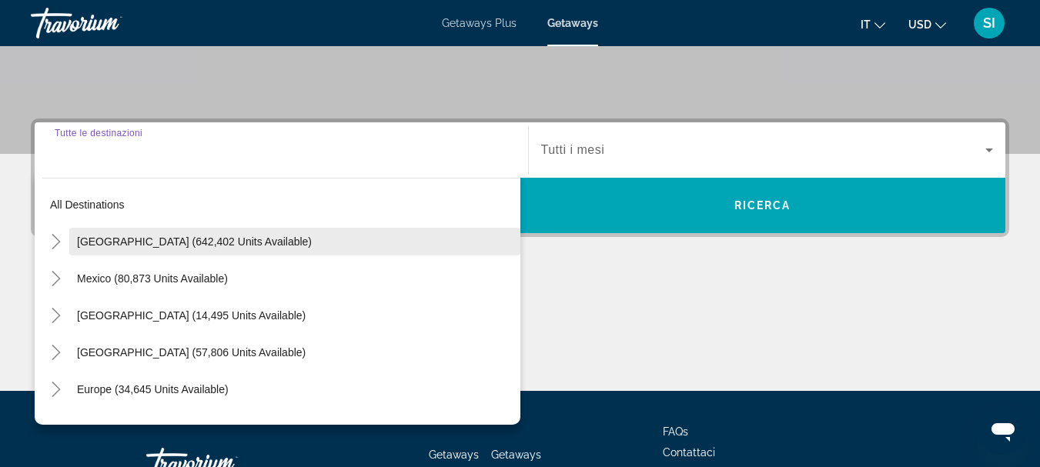
scroll to position [377, 0]
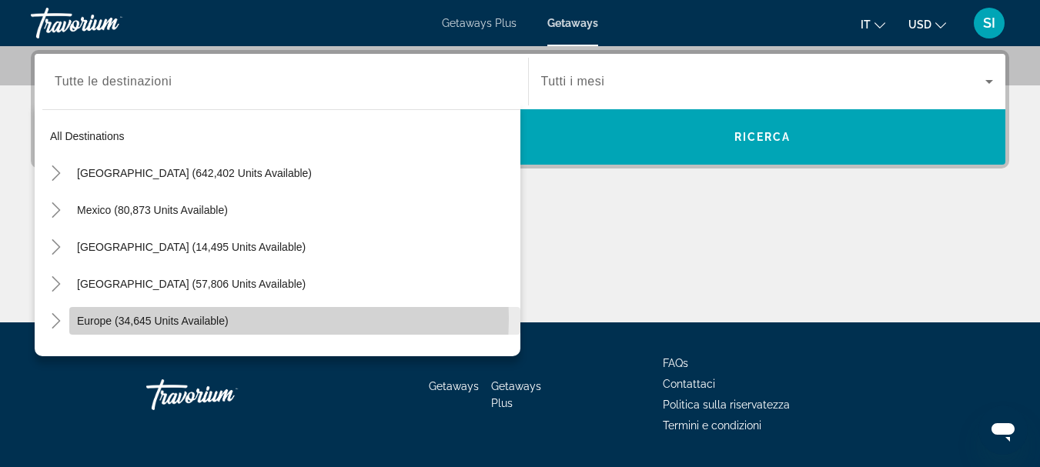
click at [165, 319] on span "Europe (34,645 units available)" at bounding box center [153, 321] width 152 height 12
type input "**********"
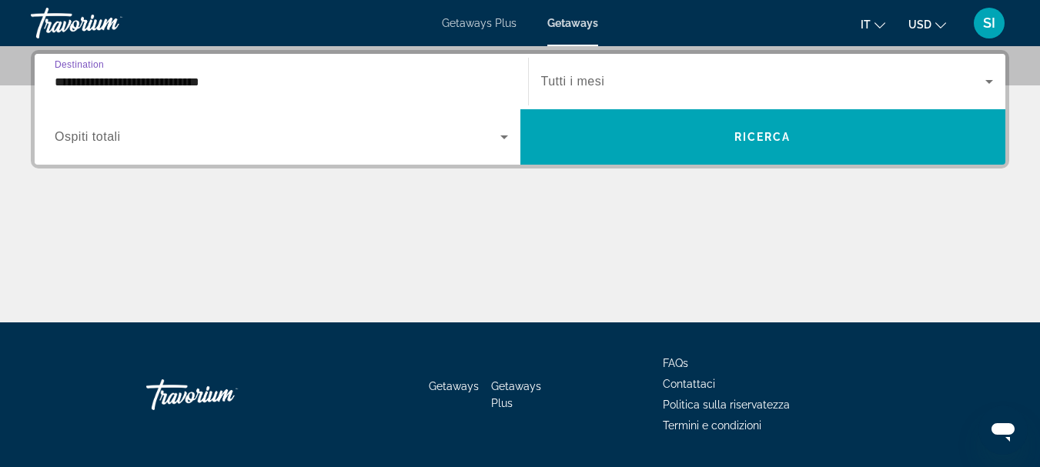
click at [583, 88] on label "Start Month Tutti i mesi" at bounding box center [573, 82] width 64 height 14
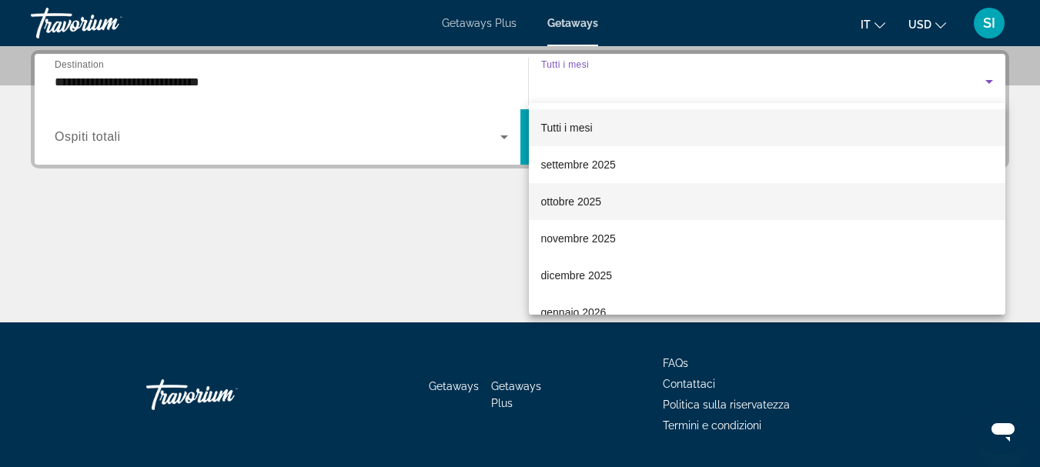
click at [580, 200] on span "ottobre 2025" at bounding box center [571, 202] width 61 height 18
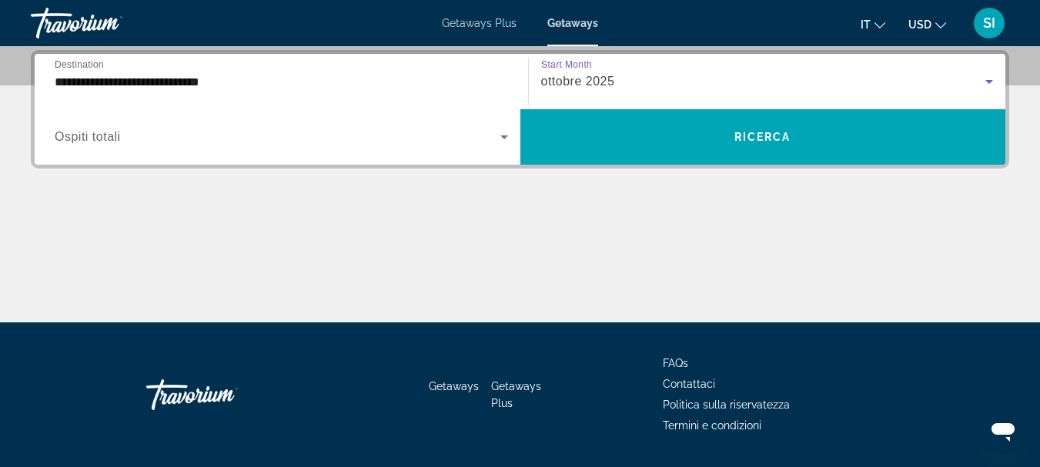
click at [501, 139] on icon "Search widget" at bounding box center [504, 137] width 18 height 18
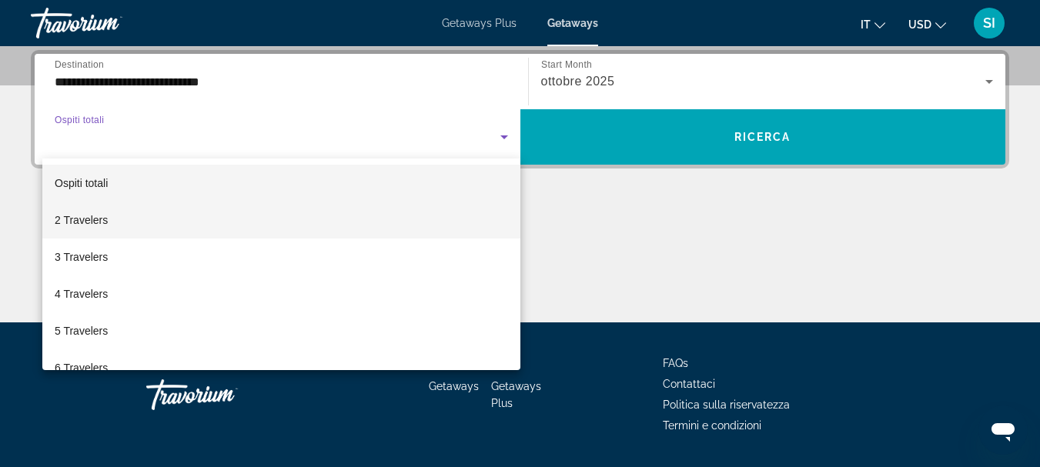
click at [380, 228] on mat-option "2 Travelers" at bounding box center [281, 220] width 478 height 37
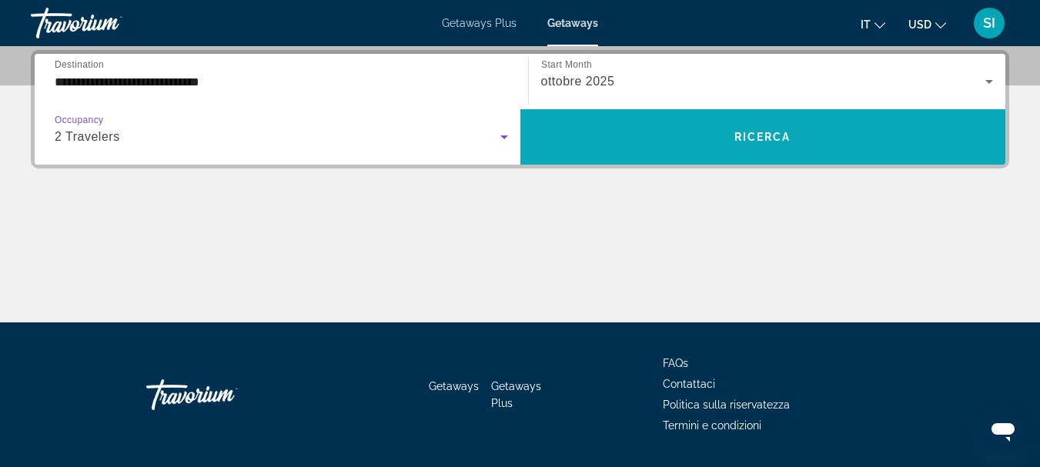
click at [768, 142] on span "Ricerca" at bounding box center [763, 137] width 57 height 12
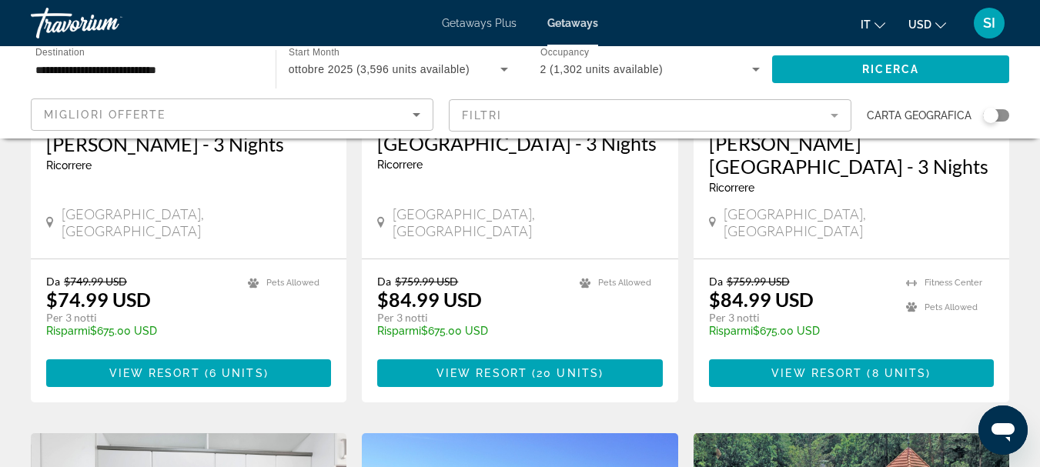
scroll to position [884, 0]
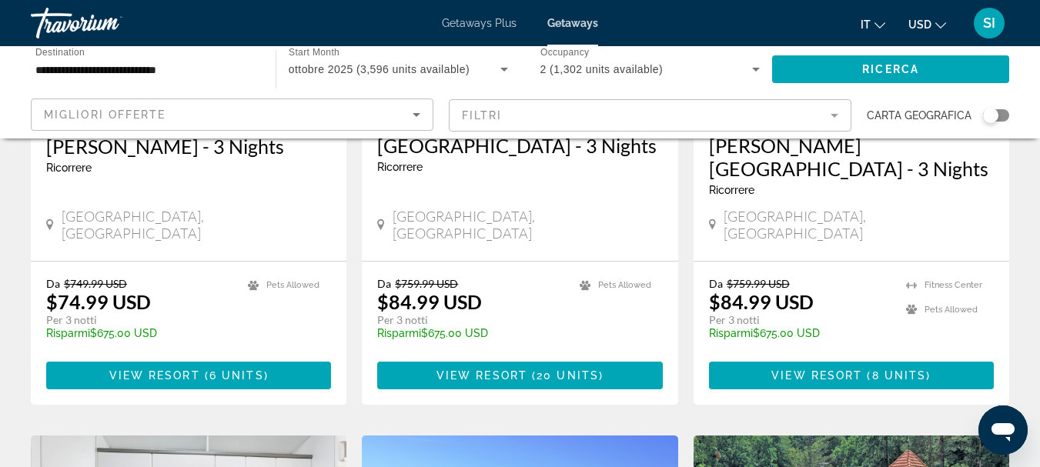
click at [831, 118] on mat-form-field "Filtri" at bounding box center [650, 115] width 403 height 32
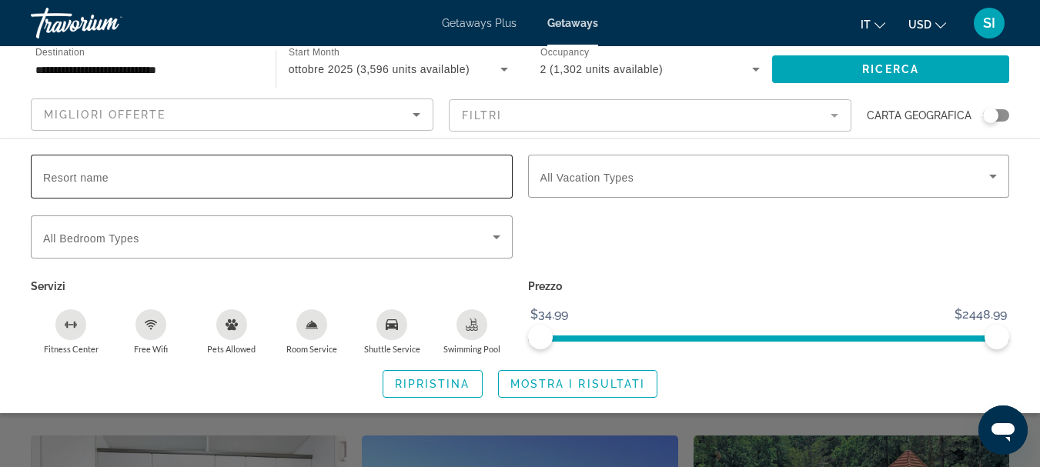
click at [457, 179] on input "Resort name" at bounding box center [271, 177] width 457 height 18
